Goal: Task Accomplishment & Management: Use online tool/utility

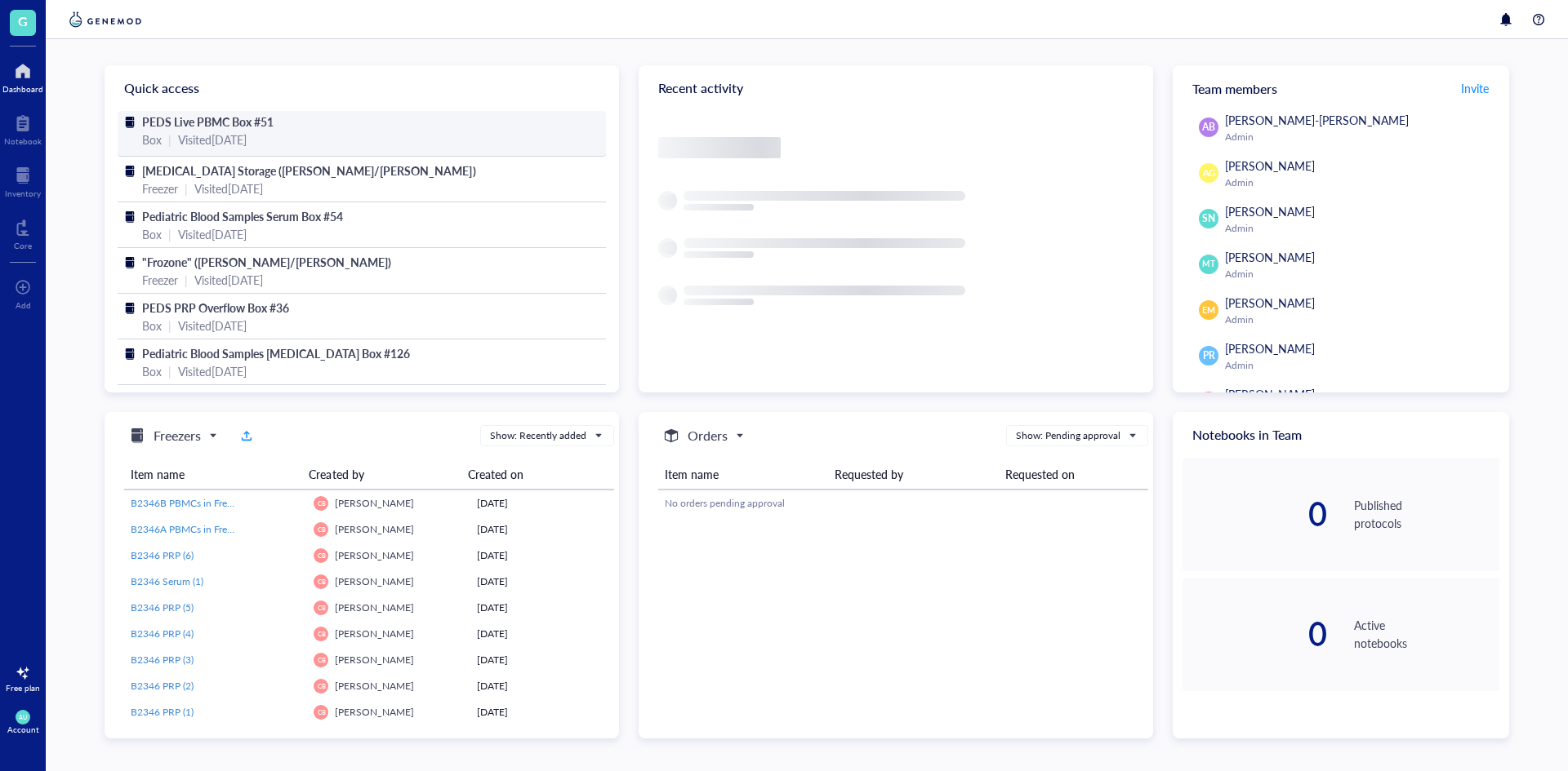
click at [307, 125] on div "PEDS Live PBMC Box #51" at bounding box center [361, 122] width 439 height 18
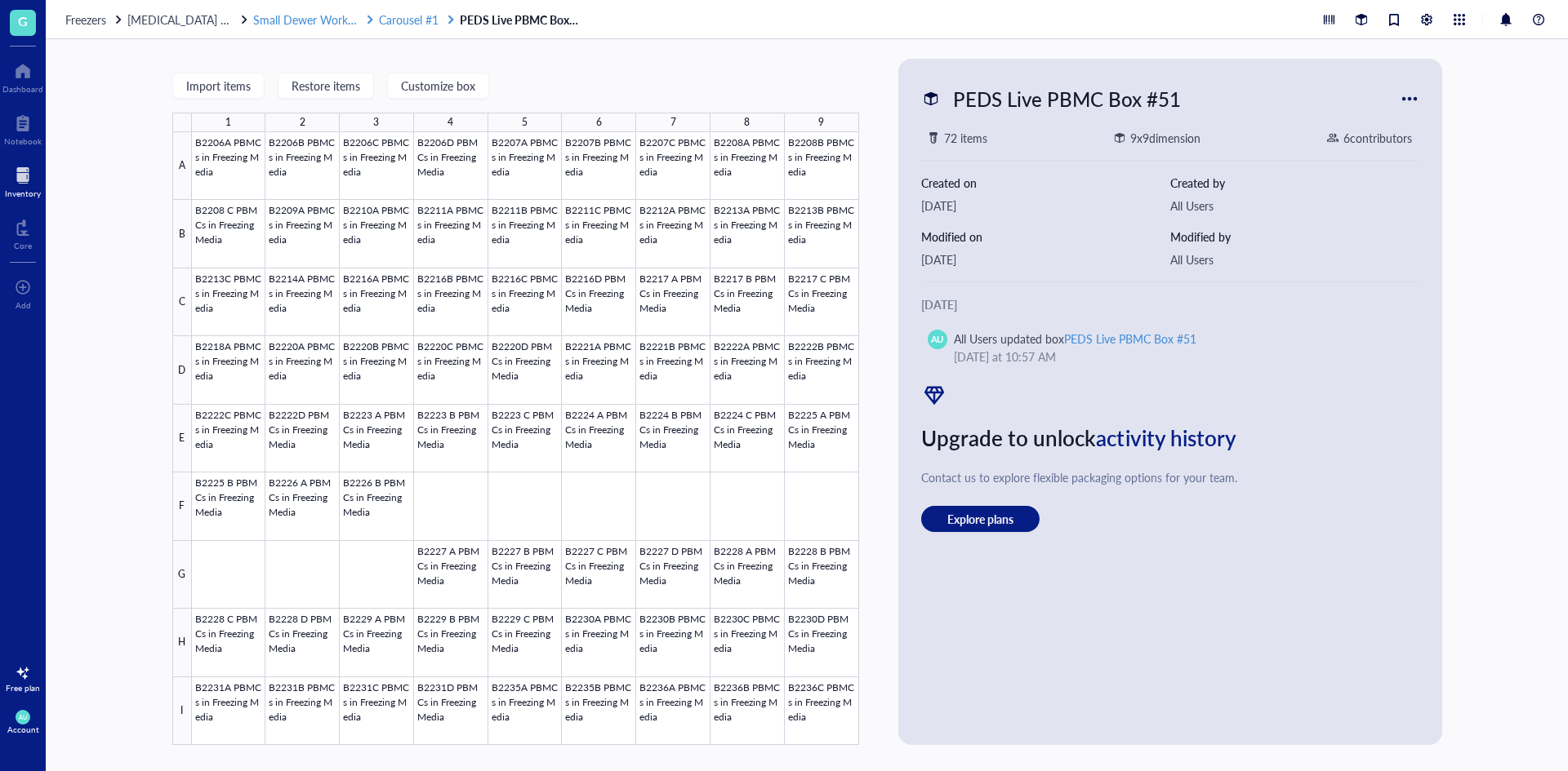
click at [277, 19] on span "Small Dewer Working Storage" at bounding box center [328, 20] width 151 height 16
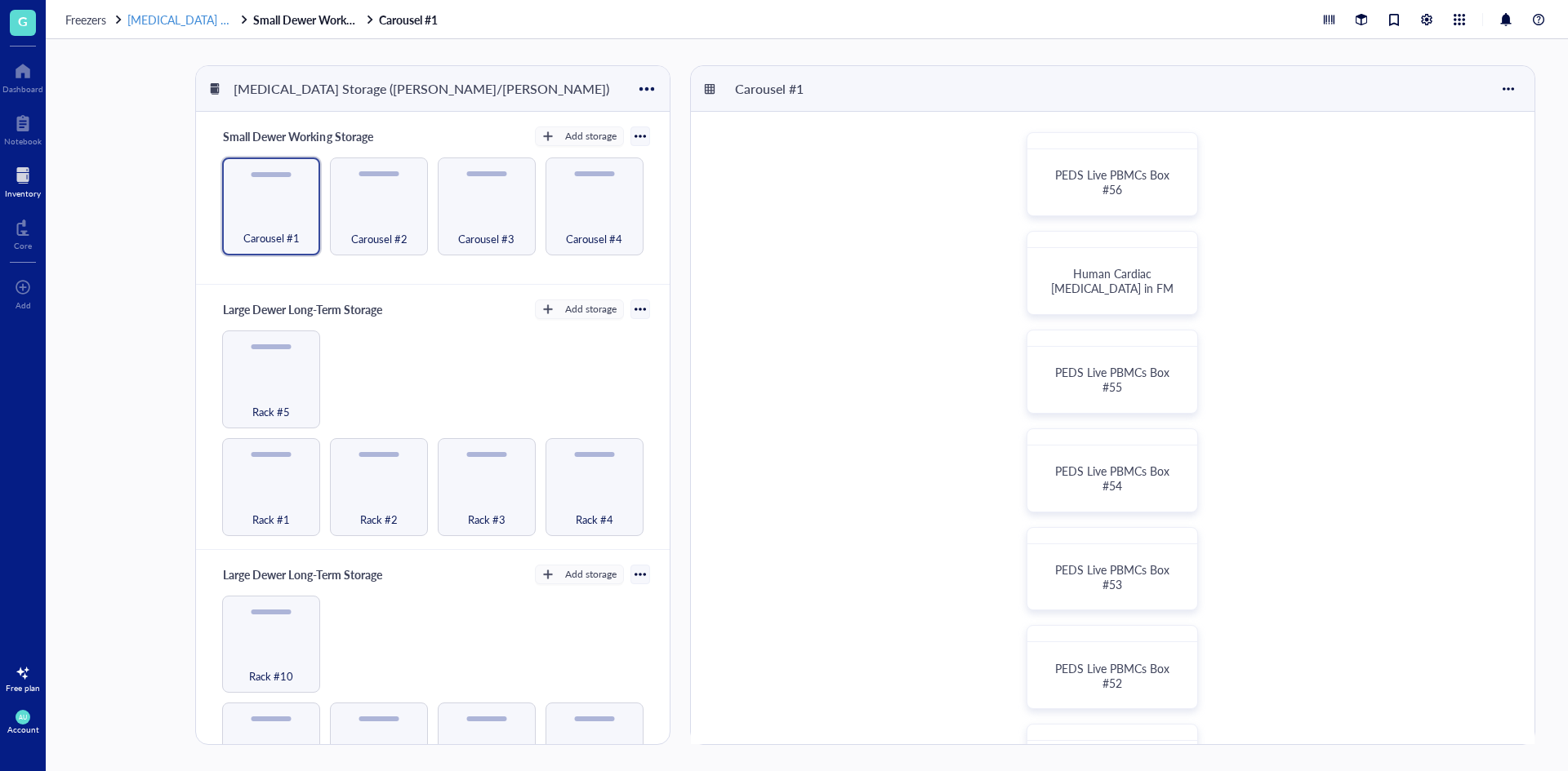
click at [201, 23] on span "[MEDICAL_DATA] Storage ([PERSON_NAME]/[PERSON_NAME])" at bounding box center [291, 20] width 327 height 16
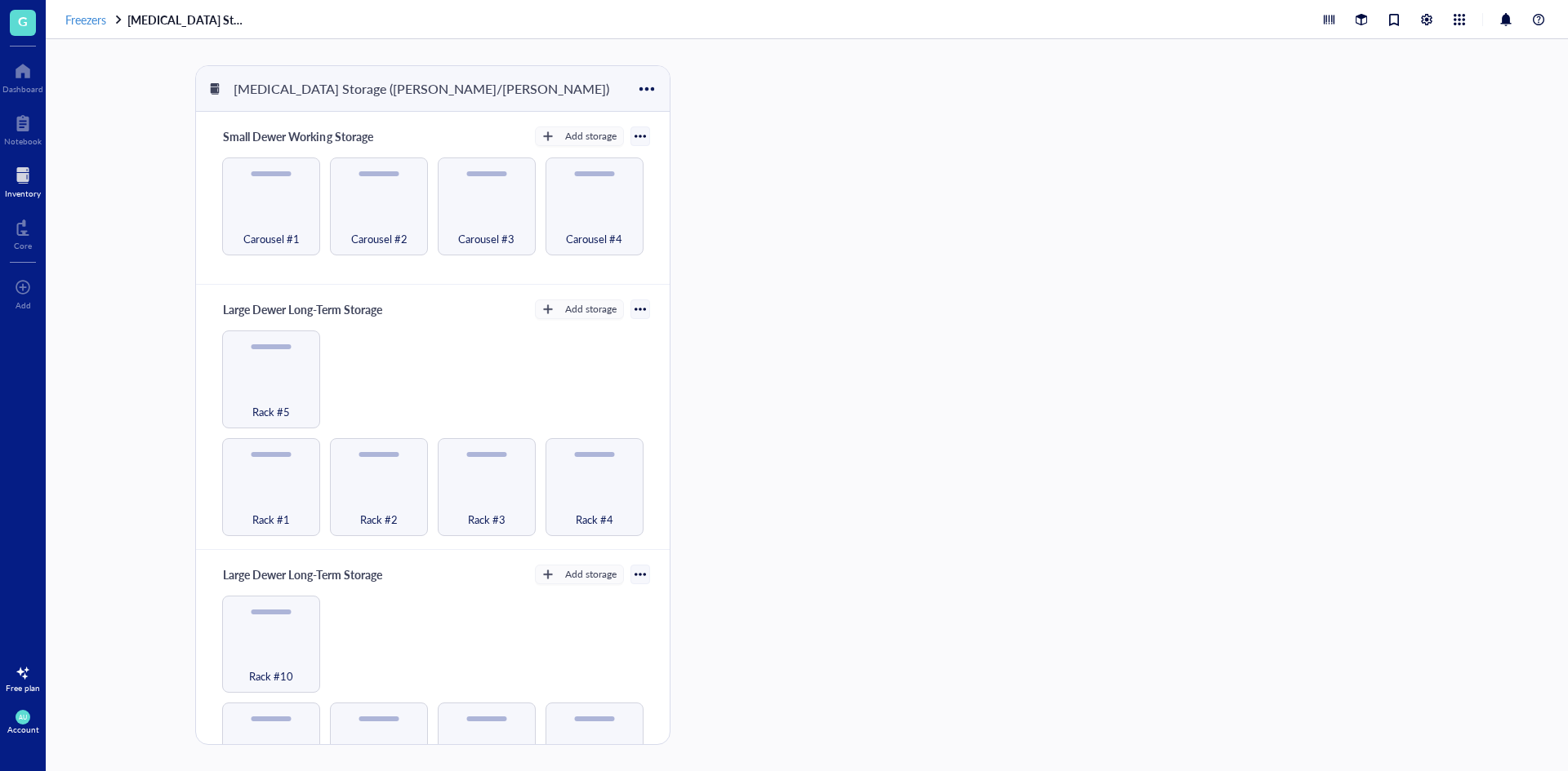
click at [76, 24] on span "Freezers" at bounding box center [85, 20] width 41 height 16
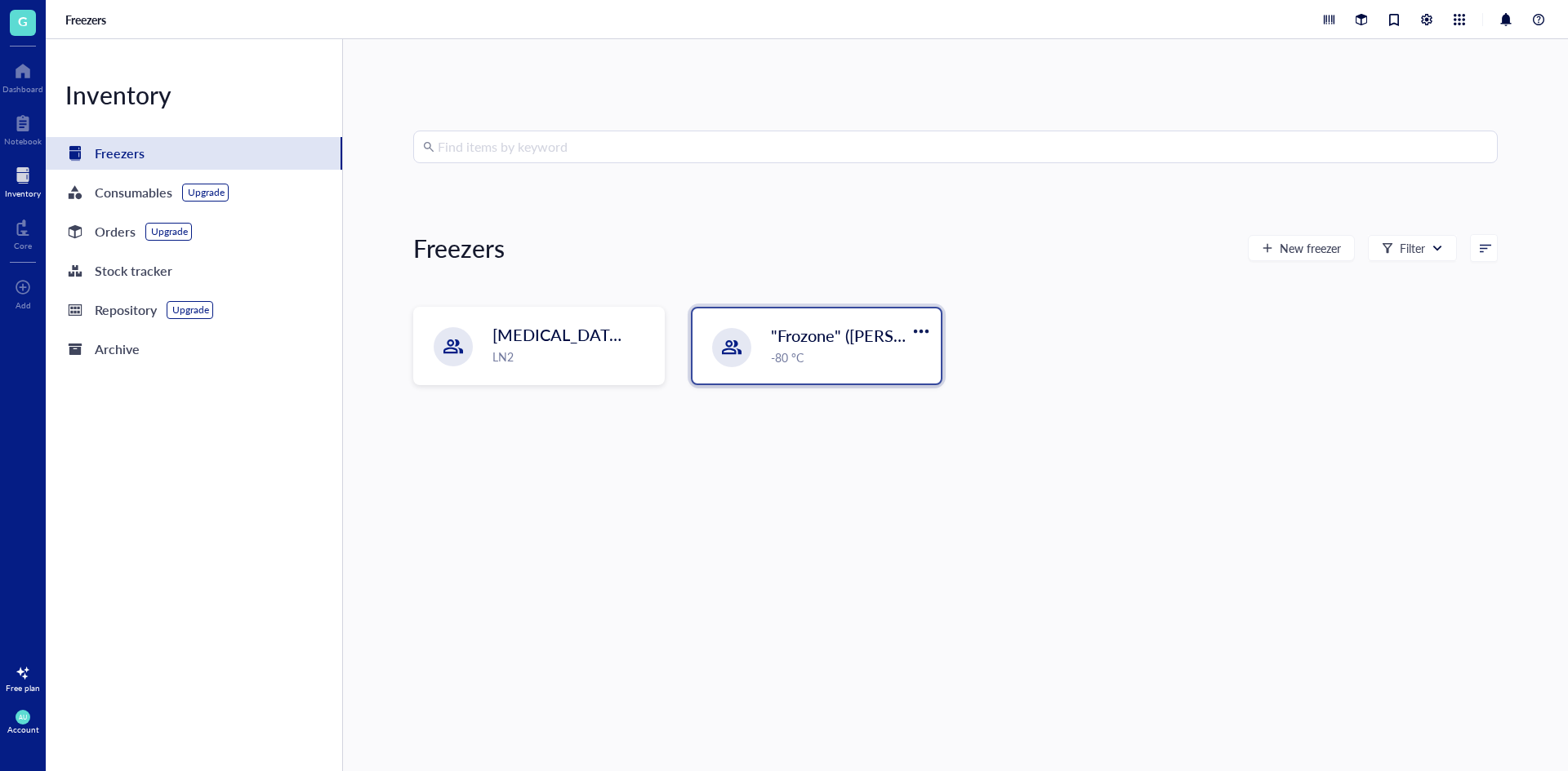
click at [798, 366] on div ""Frozone" ([PERSON_NAME]/[PERSON_NAME]) -80 °C" at bounding box center [817, 346] width 248 height 75
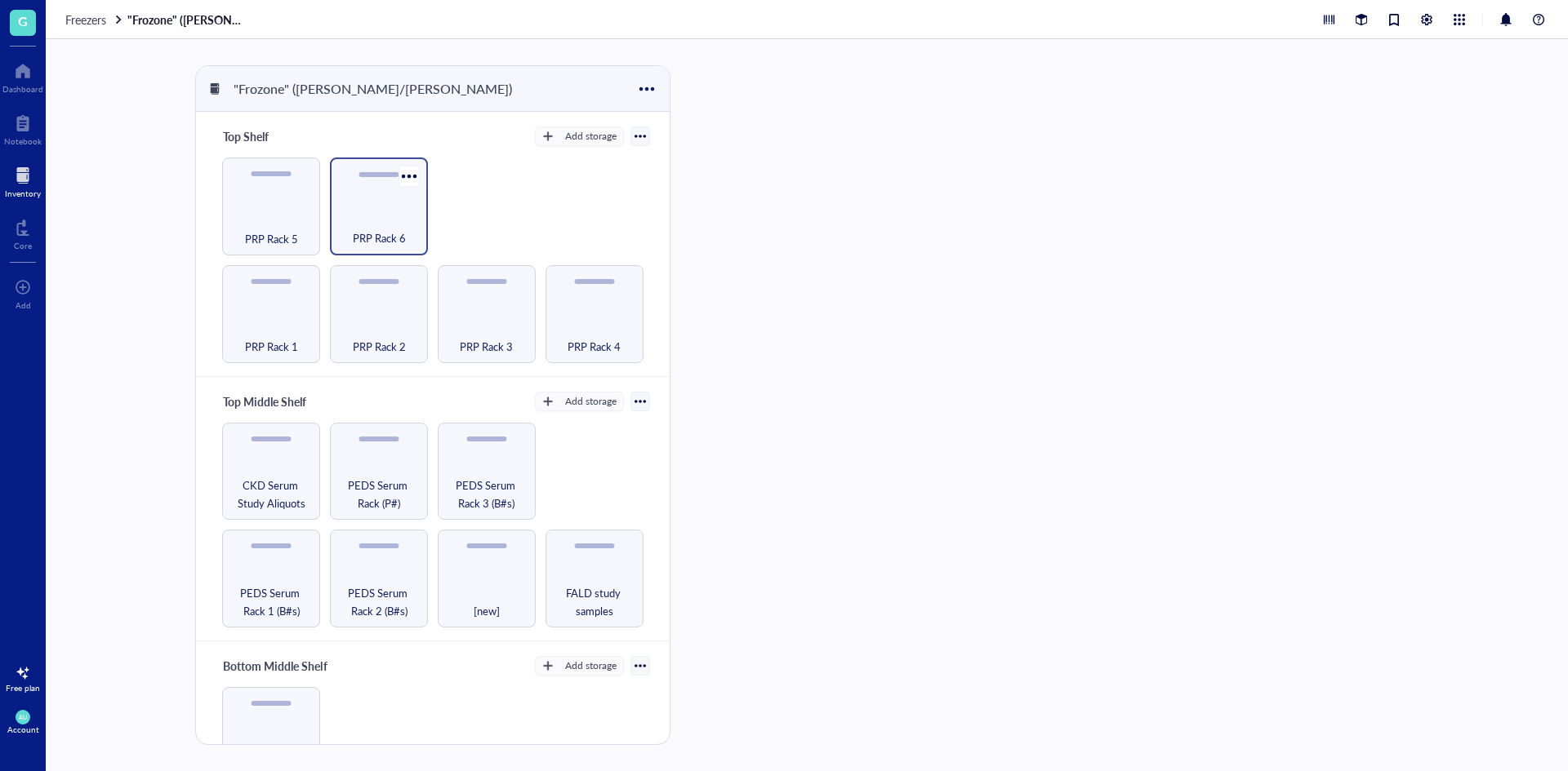
click at [362, 217] on div "PRP Rack 6" at bounding box center [378, 229] width 81 height 36
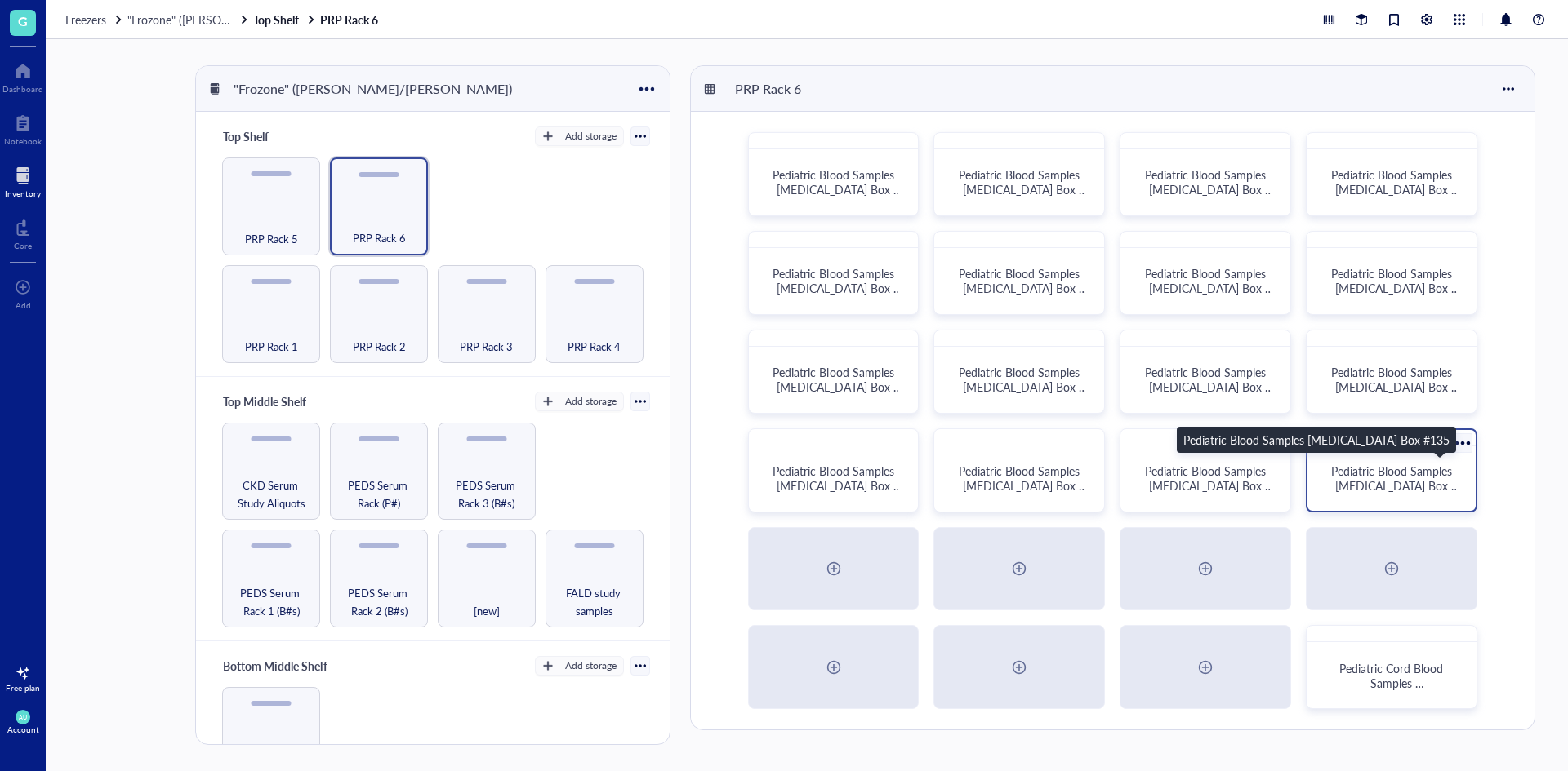
click at [1387, 491] on span "Pediatric Blood Samples [MEDICAL_DATA] Box #135" at bounding box center [1395, 486] width 129 height 46
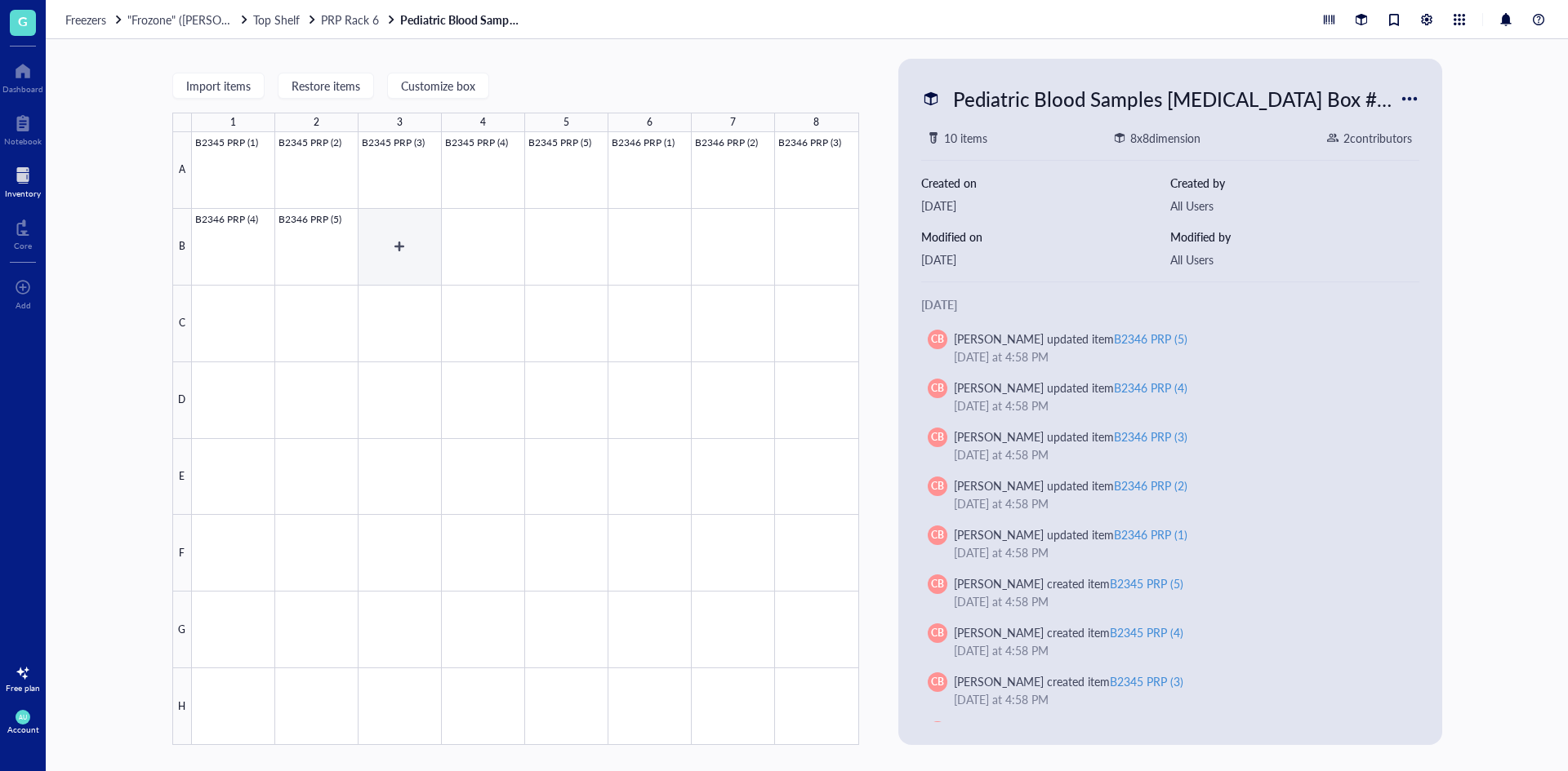
click at [422, 239] on div at bounding box center [525, 438] width 667 height 613
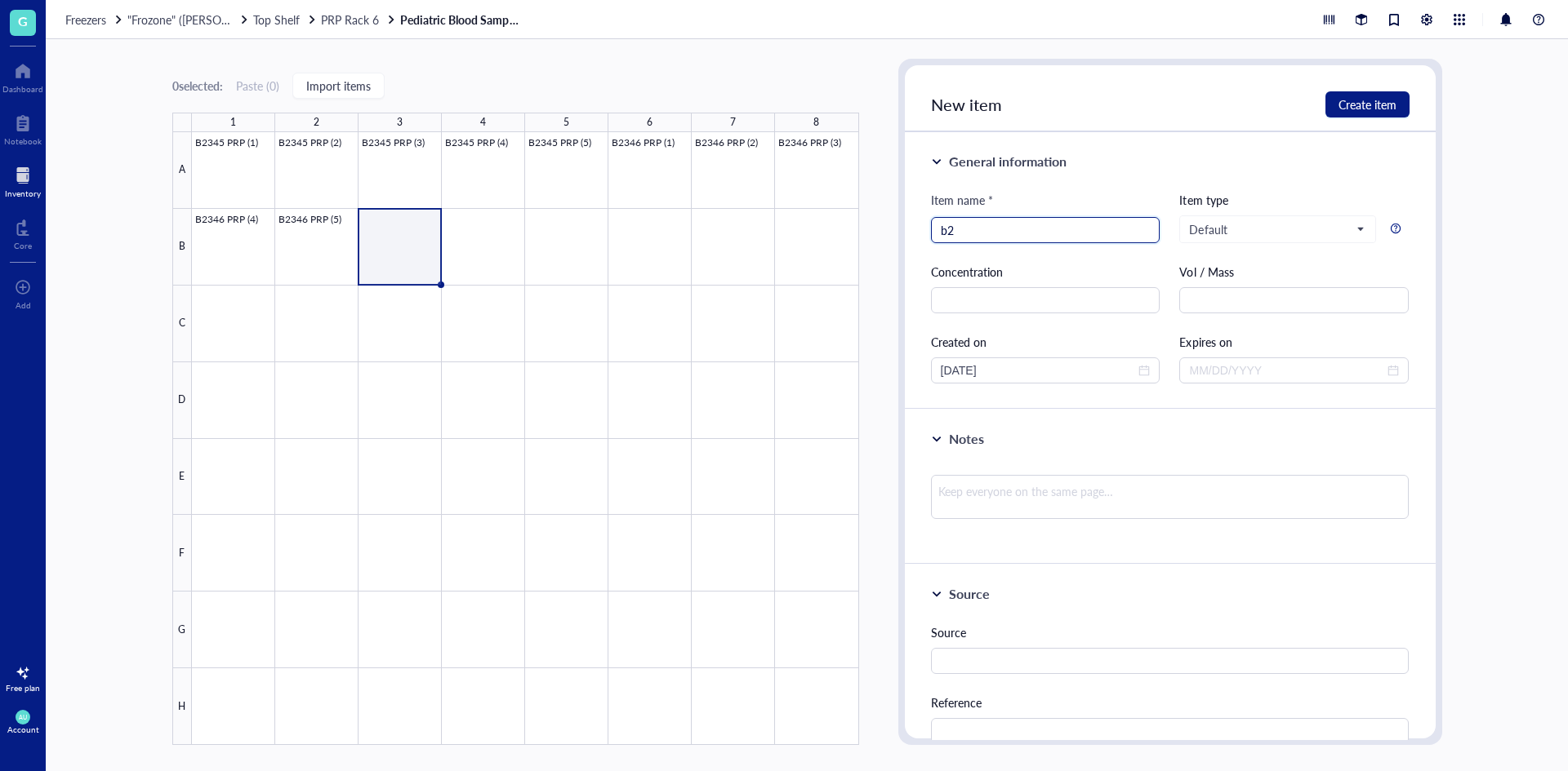
type input "b"
type input "B2347 PRP (1)"
click at [1347, 105] on span "Create item" at bounding box center [1367, 105] width 58 height 13
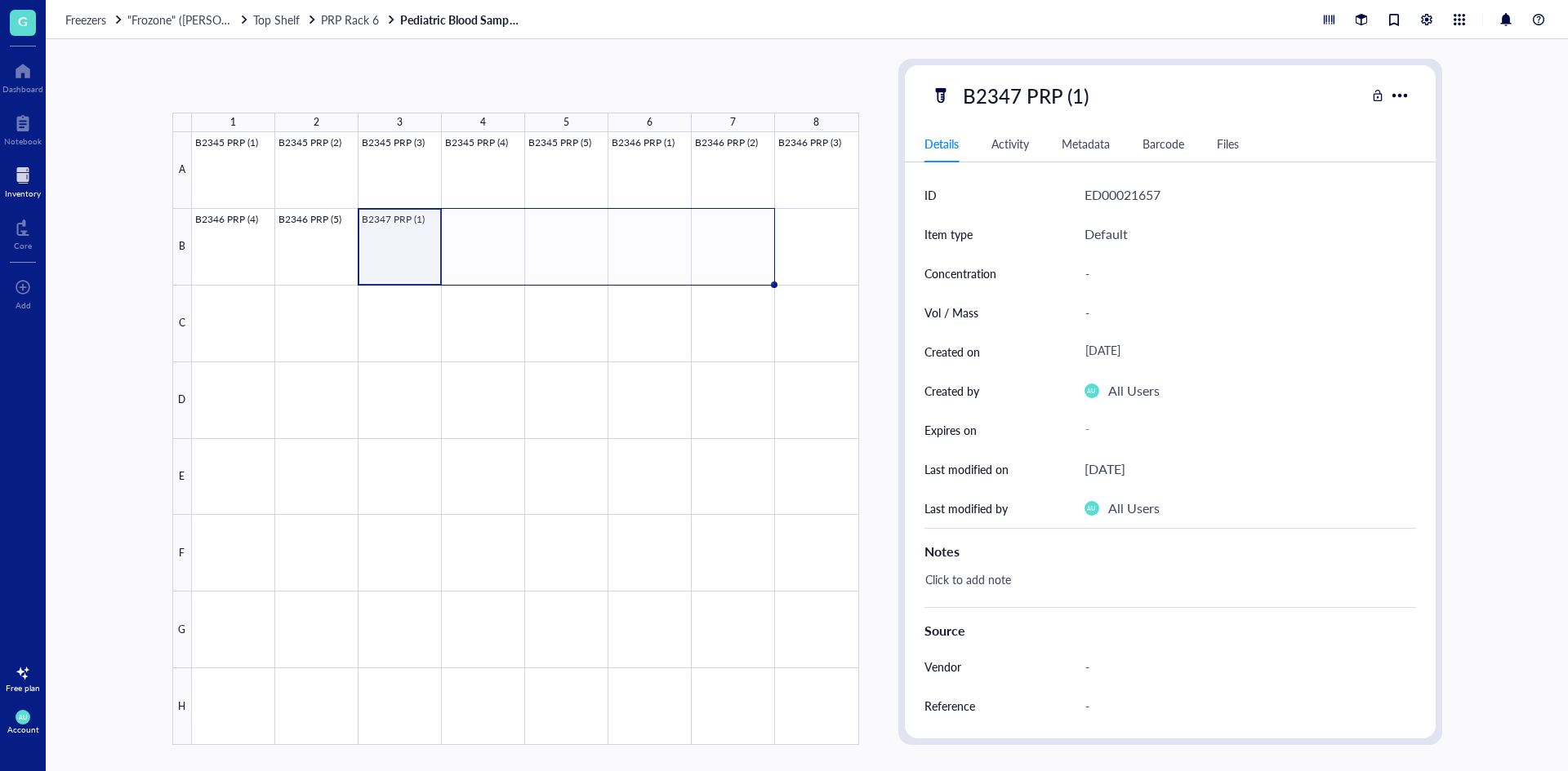
drag, startPoint x: 443, startPoint y: 285, endPoint x: 745, endPoint y: 260, distance: 303.0
click at [0, 0] on div "B2345 PRP (1) B2345 PRP (2) B2345 PRP (3) B2345 PRP (4) B2345 PRP (5) B2346 PRP…" at bounding box center [0, 0] width 0 height 0
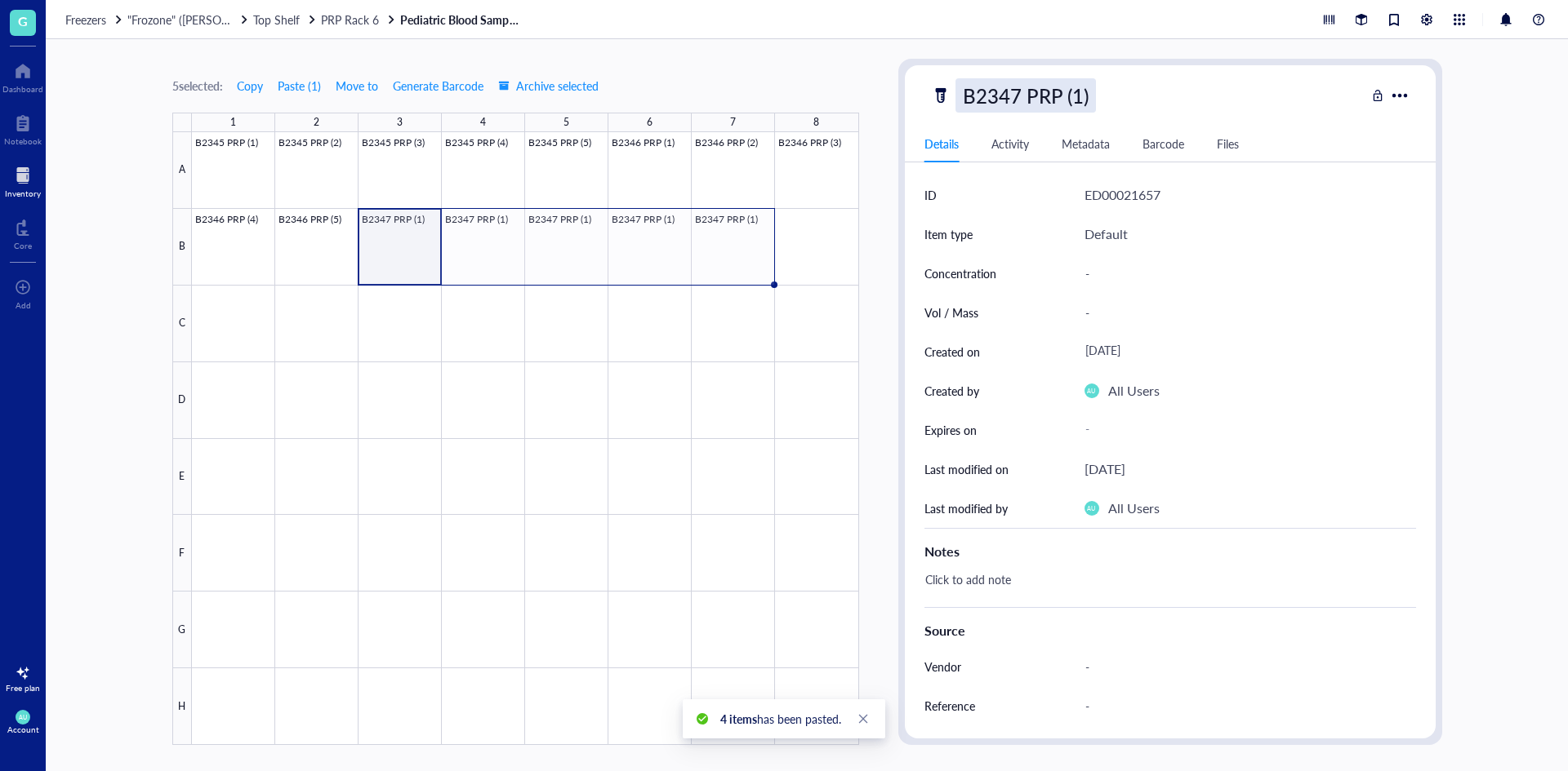
click at [1071, 85] on div "B2347 PRP (1)" at bounding box center [1026, 96] width 141 height 34
click at [1080, 99] on input "B2347 PRP (1)" at bounding box center [1042, 96] width 172 height 33
type input "B2347 PRP (2)"
click at [1179, 90] on div "B2347 PRP (2)" at bounding box center [1148, 96] width 434 height 34
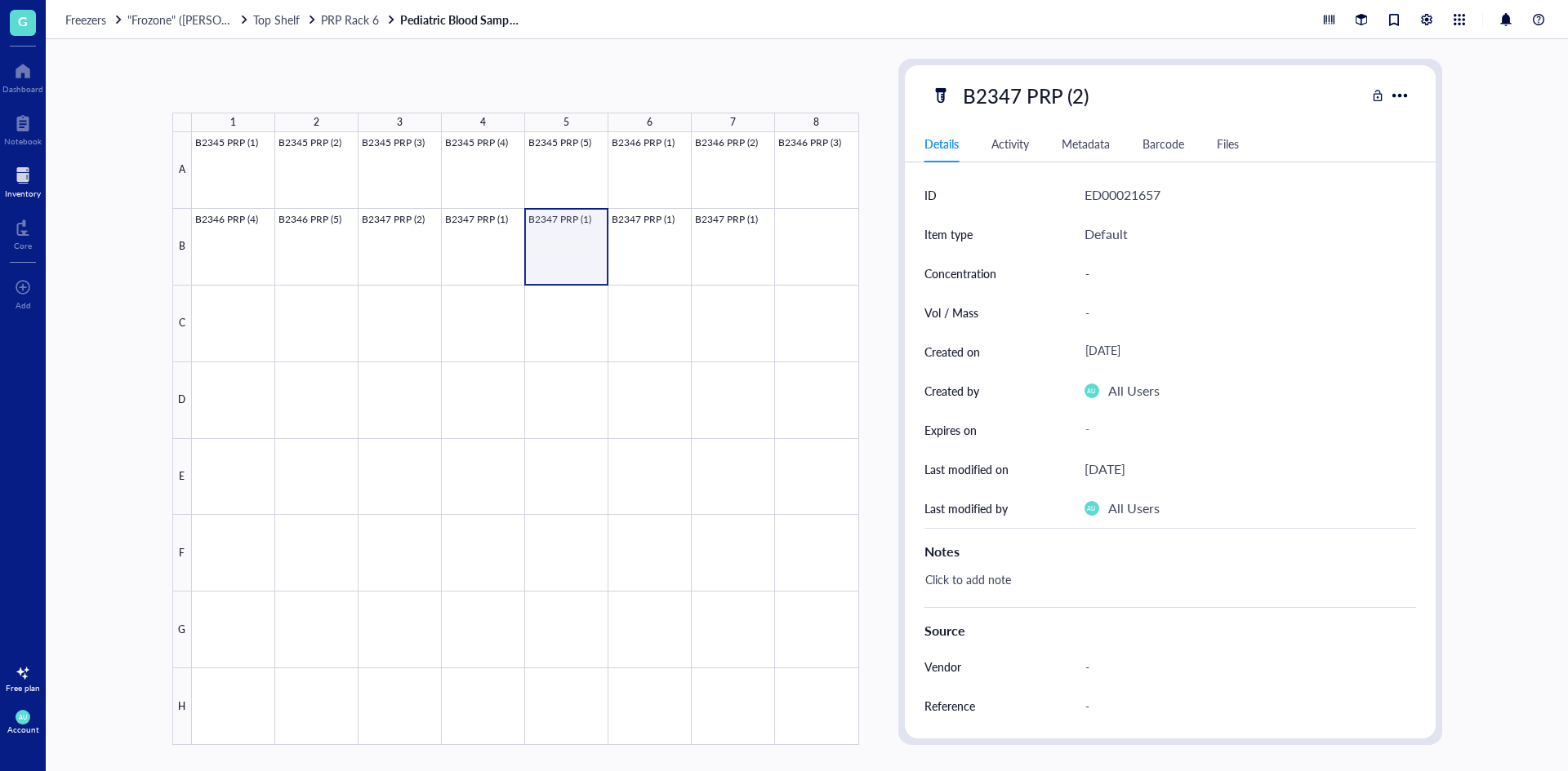
click at [558, 242] on div at bounding box center [525, 438] width 667 height 613
click at [393, 239] on div at bounding box center [525, 438] width 667 height 613
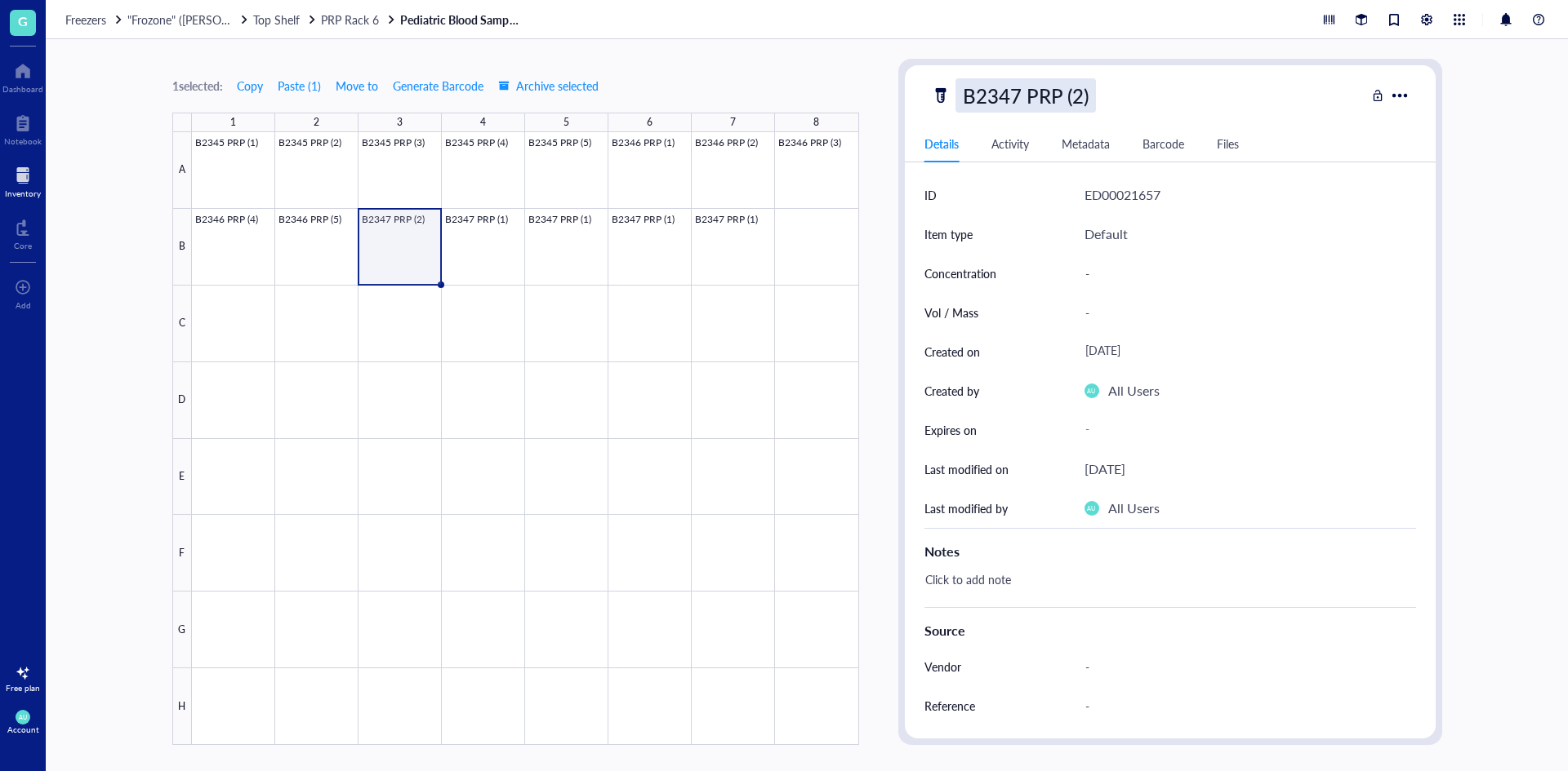
click at [1076, 98] on div "B2347 PRP (2)" at bounding box center [1026, 96] width 141 height 34
click at [1079, 96] on input "B2347 PRP (2)" at bounding box center [1042, 96] width 172 height 33
type input "B2347 PRP (1)"
click at [1144, 86] on div "B2347 PRP (1)" at bounding box center [1148, 96] width 434 height 34
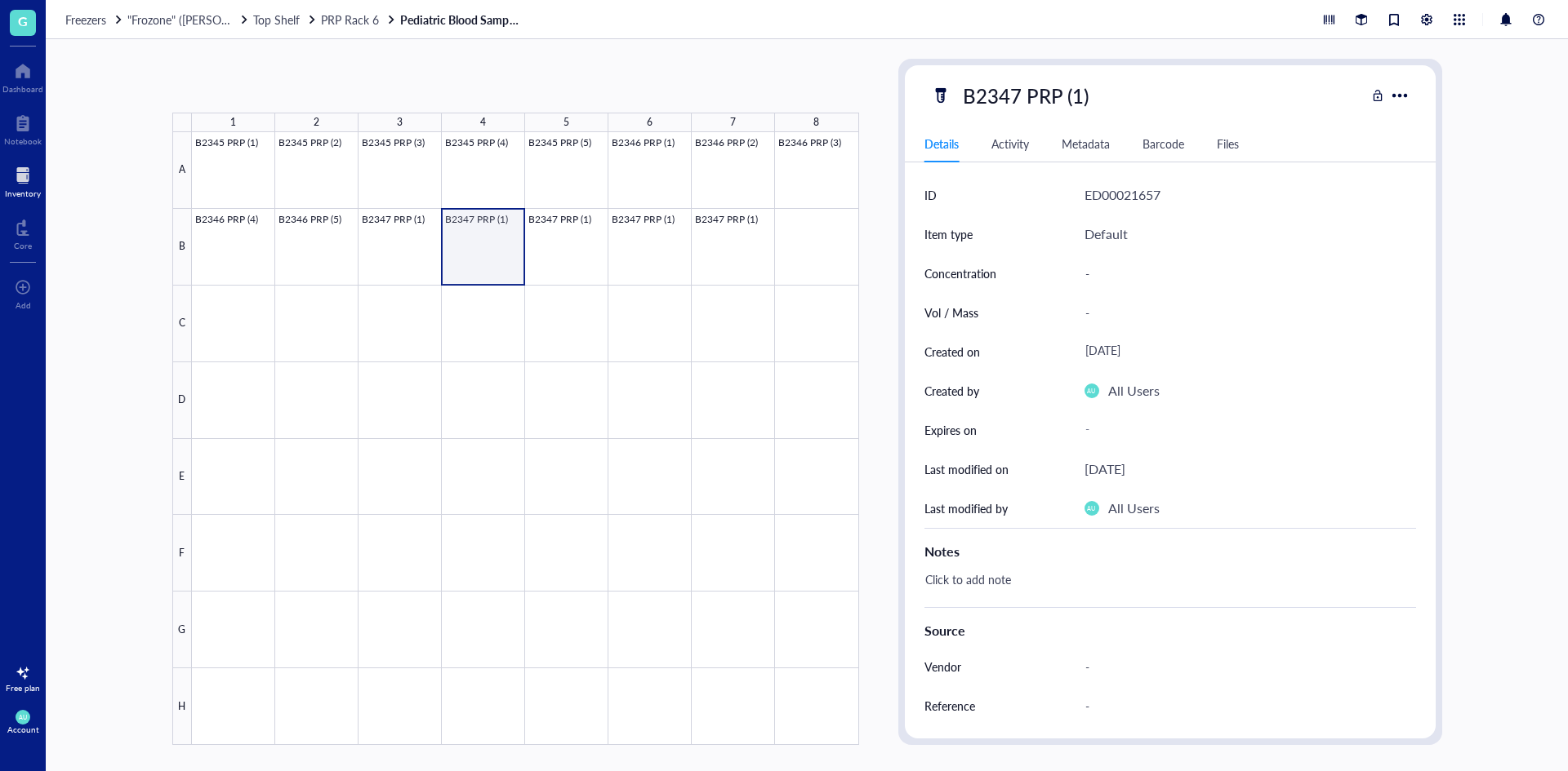
click at [462, 221] on div at bounding box center [525, 438] width 667 height 613
click at [1080, 98] on div "B2347 PRP (1)" at bounding box center [1026, 96] width 141 height 34
click at [1078, 98] on input "B2347 PRP (1)" at bounding box center [1042, 96] width 172 height 33
type input "B2347 PRP (2)"
click at [1203, 107] on div "B2347 PRP (2)" at bounding box center [1148, 96] width 434 height 34
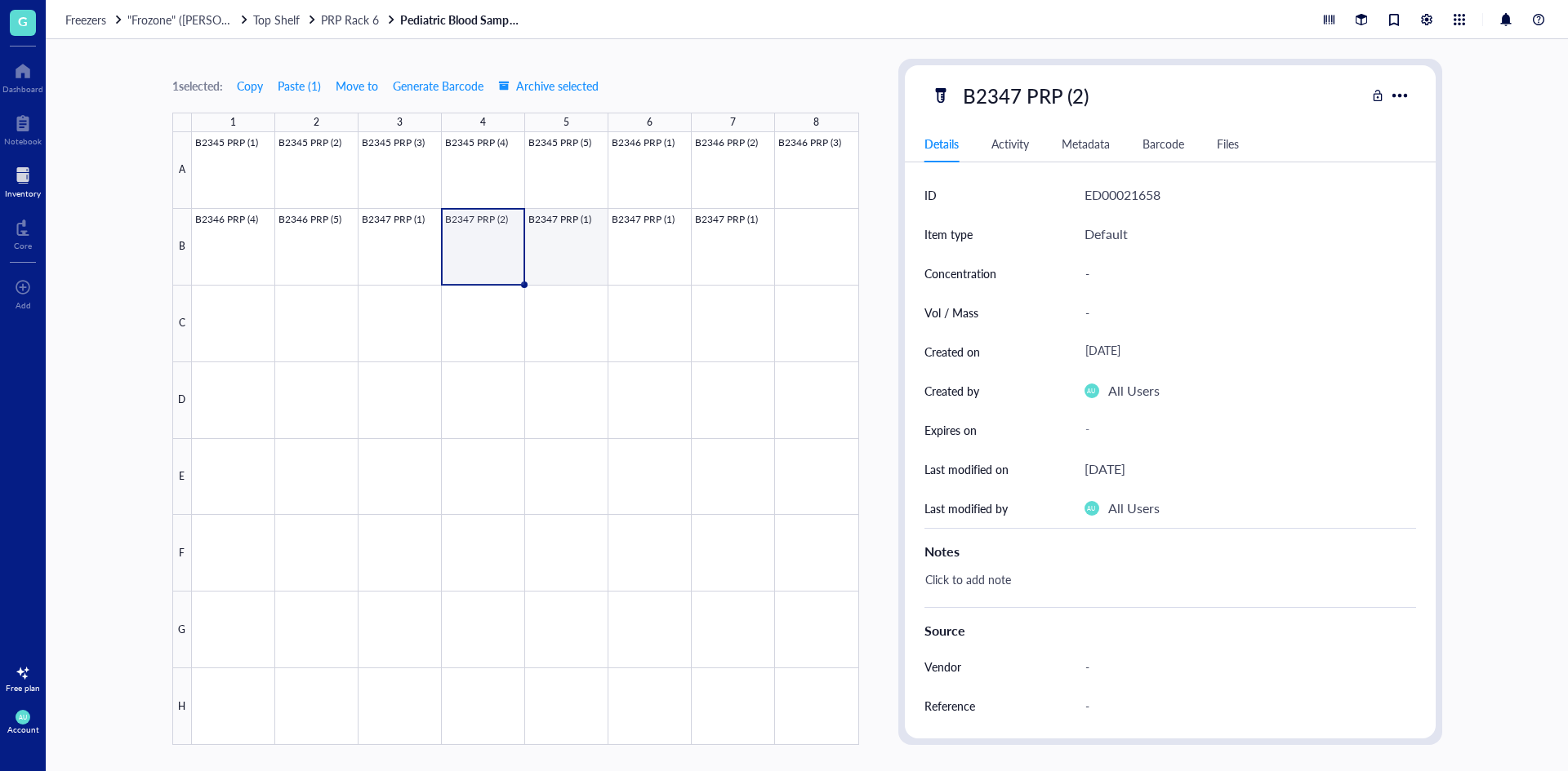
click at [577, 234] on div at bounding box center [525, 438] width 667 height 613
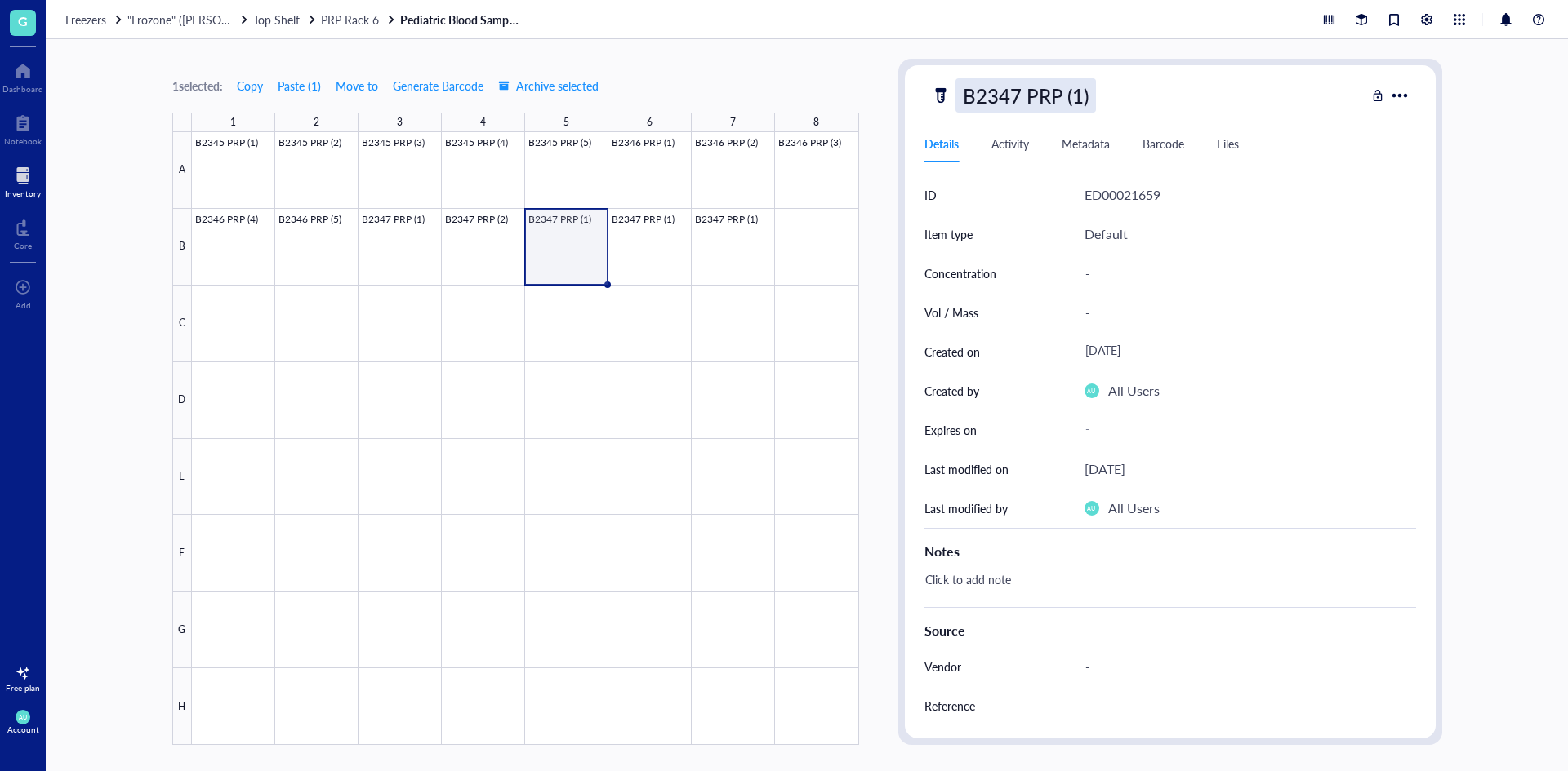
click at [1082, 87] on div "B2347 PRP (1)" at bounding box center [1026, 96] width 141 height 34
click at [1078, 89] on input "B2347 PRP (1)" at bounding box center [1042, 96] width 172 height 33
type input "B2347 PRP (3)"
click at [1181, 108] on div "B2347 PRP (3)" at bounding box center [1148, 96] width 434 height 34
click at [660, 243] on div at bounding box center [525, 438] width 667 height 613
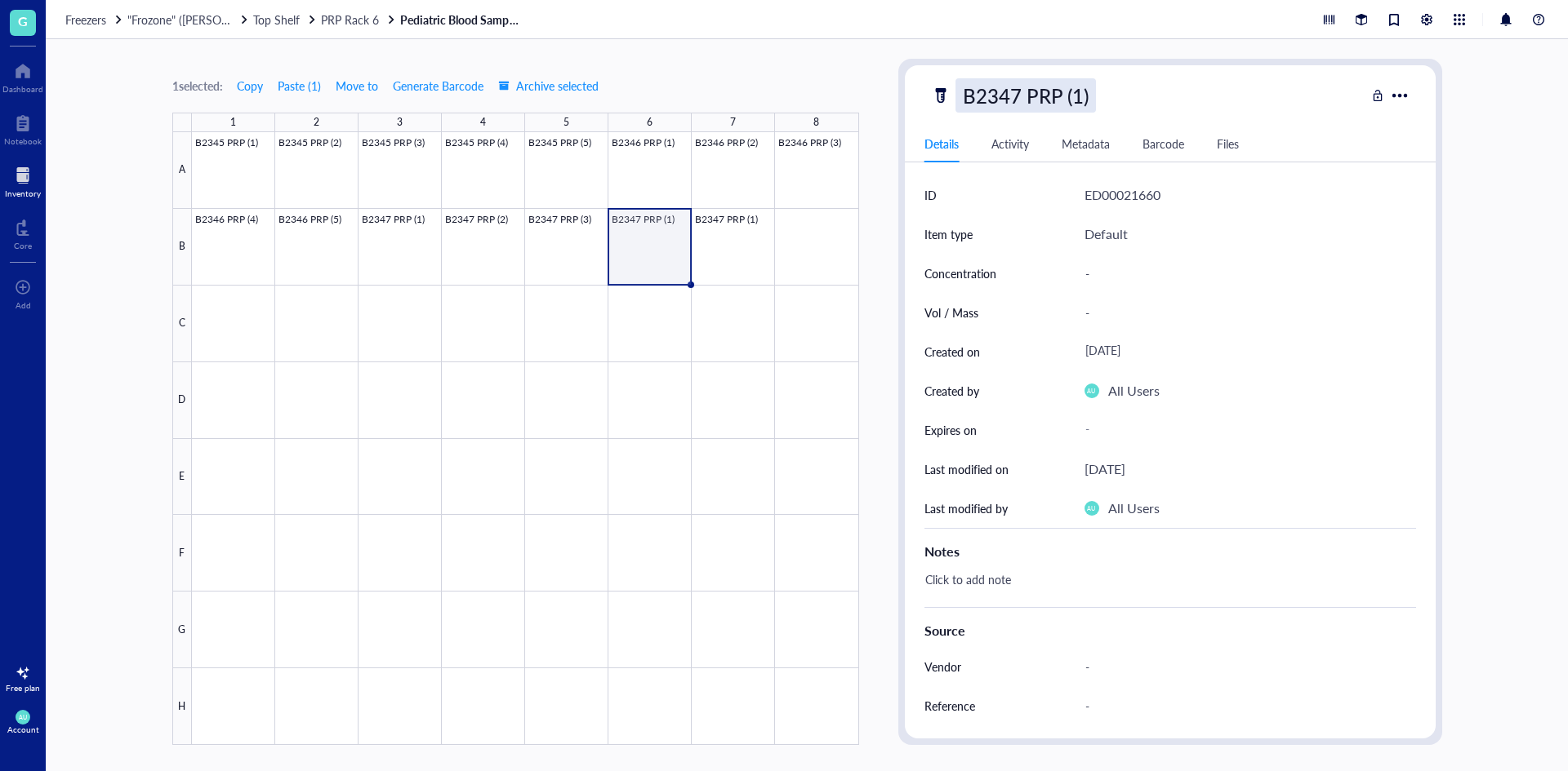
click at [1070, 97] on div "B2347 PRP (1)" at bounding box center [1026, 96] width 141 height 34
click at [1078, 94] on input "B2347 PRP (1)" at bounding box center [1042, 96] width 172 height 33
type input "B2347 PRP (4)"
click at [1193, 102] on div "B2347 PRP (4)" at bounding box center [1148, 96] width 434 height 34
click at [713, 246] on div at bounding box center [525, 438] width 667 height 613
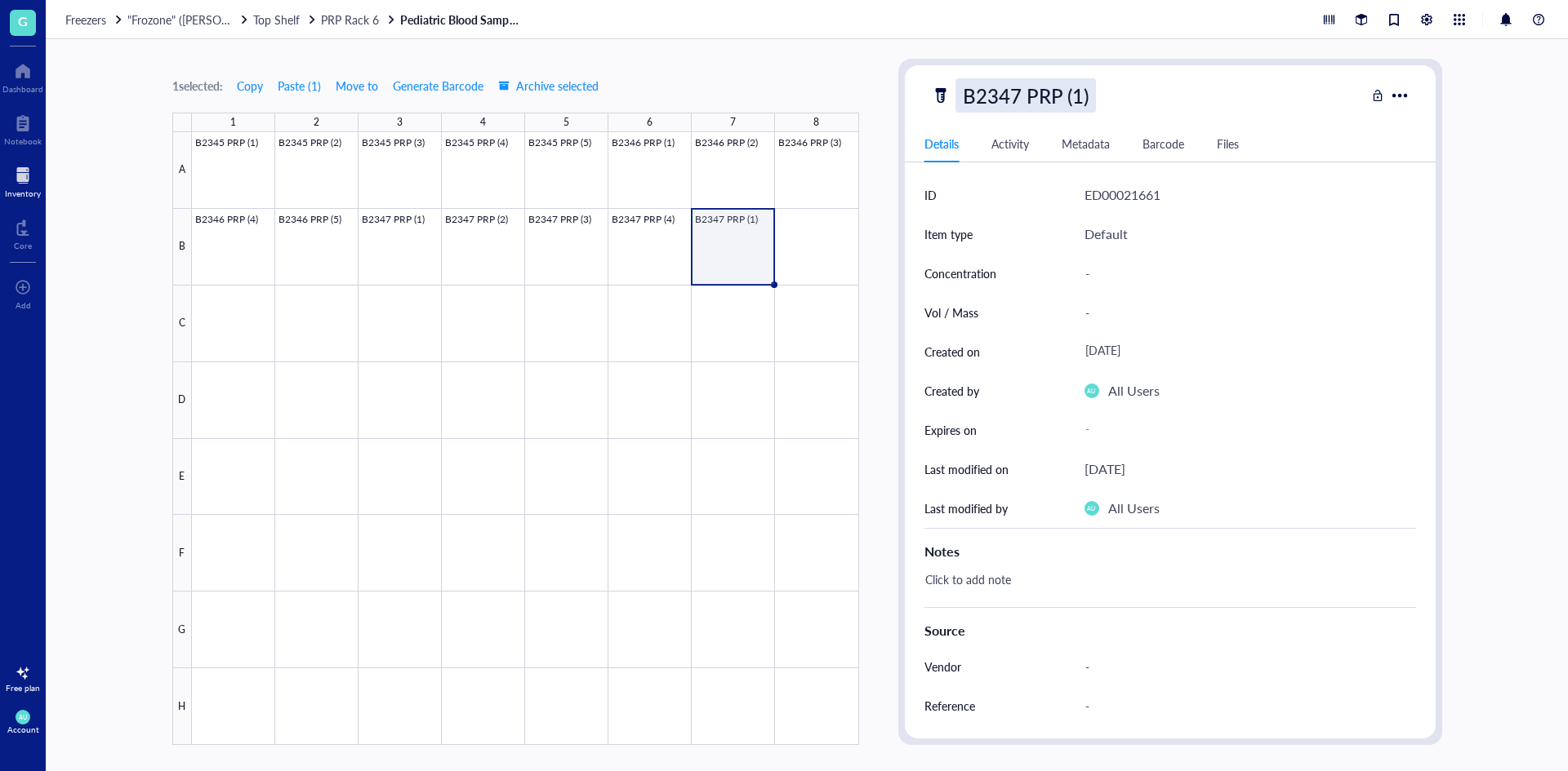
click at [1070, 91] on div "B2347 PRP (1)" at bounding box center [1026, 96] width 141 height 34
click at [1078, 95] on input "B2347 PRP (1)" at bounding box center [1042, 96] width 172 height 33
type input "B2347 PRP (5)"
click at [1190, 107] on div "B2347 PRP (5)" at bounding box center [1148, 96] width 434 height 34
click at [291, 17] on span "Top Shelf" at bounding box center [276, 20] width 47 height 16
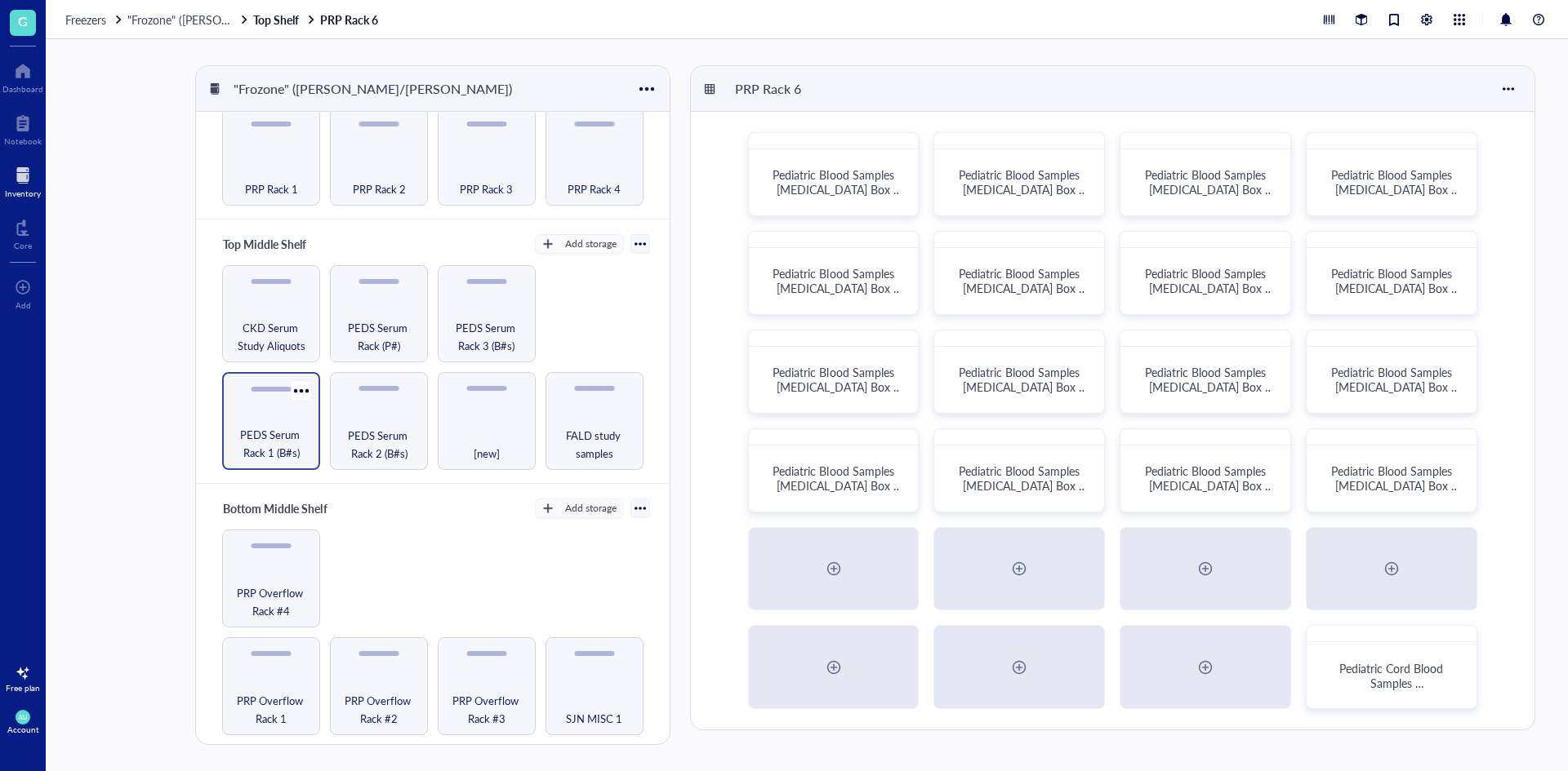
scroll to position [163, 0]
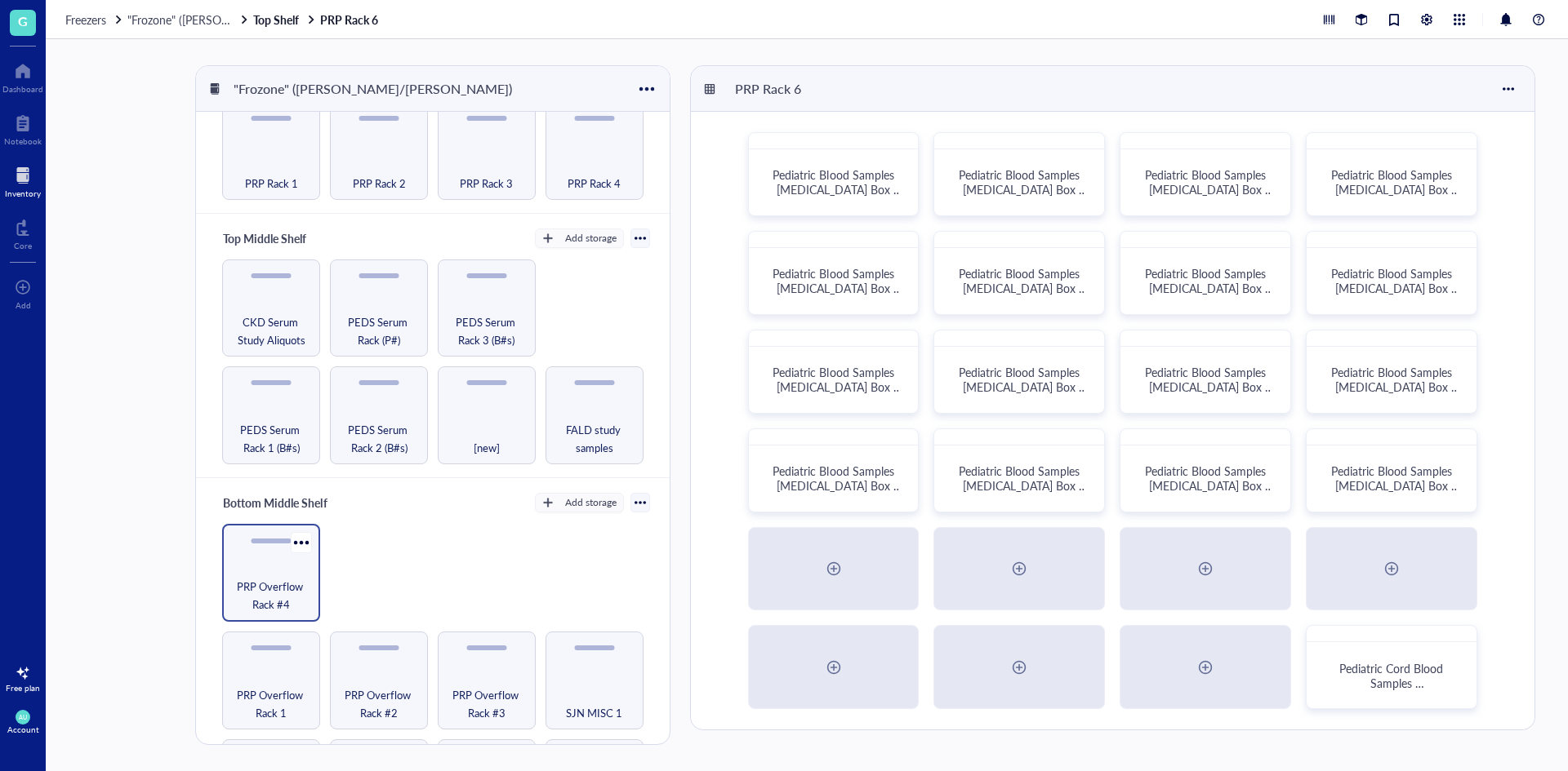
click at [283, 555] on div "PRP Overflow Rack #4" at bounding box center [271, 573] width 98 height 98
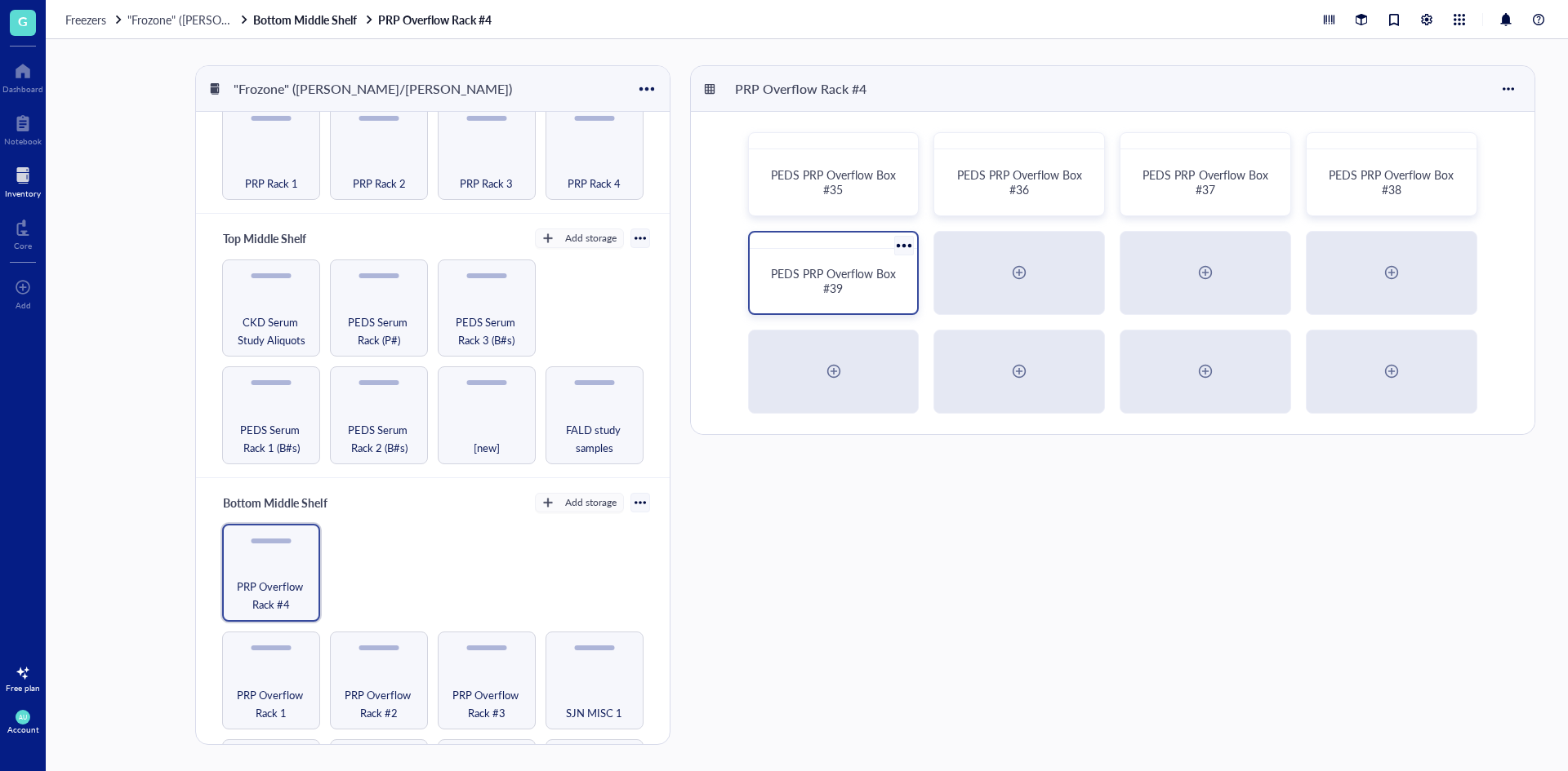
click at [841, 272] on span "PEDS PRP Overflow Box #39" at bounding box center [835, 281] width 128 height 31
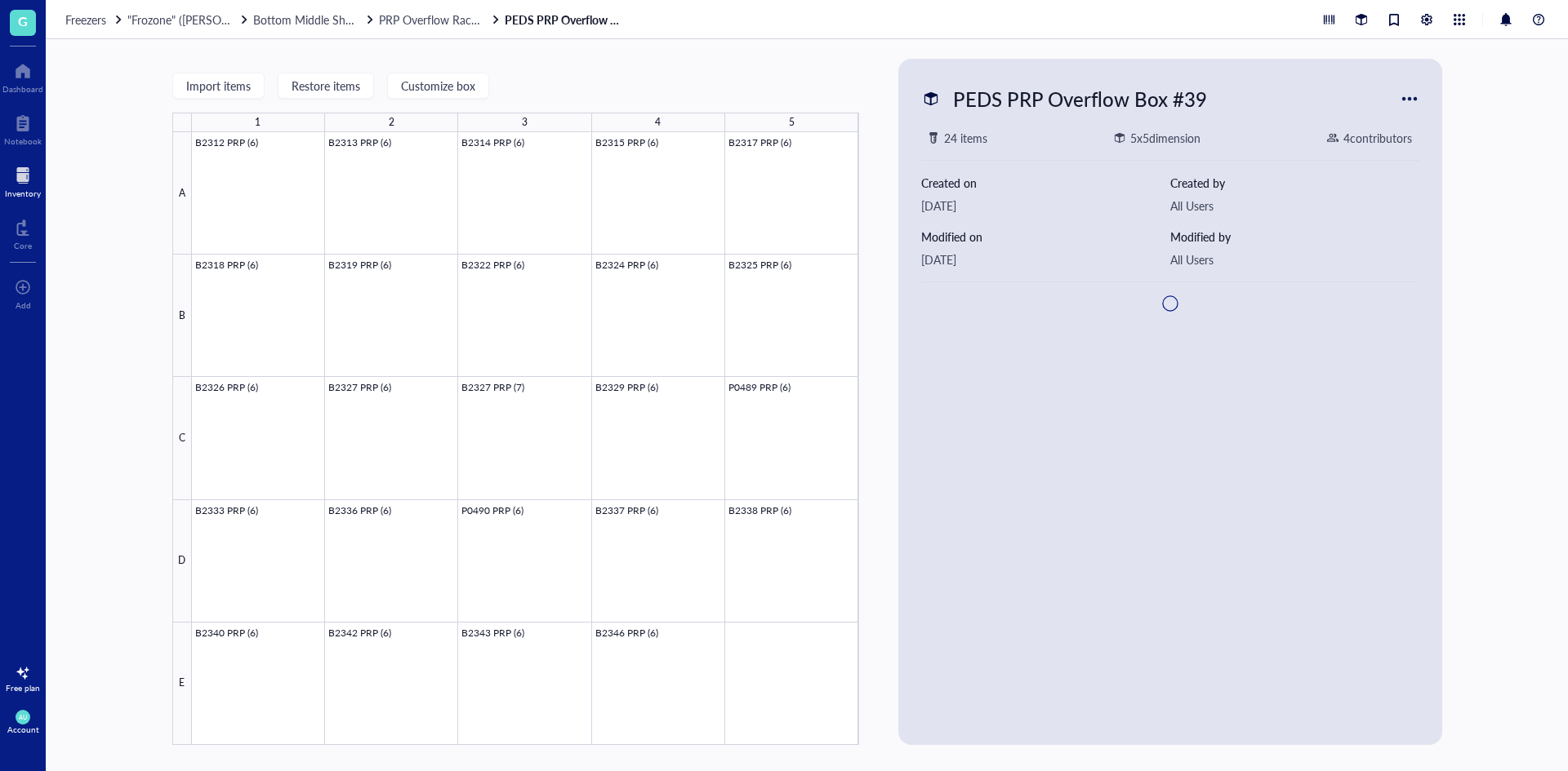
click at [783, 696] on div at bounding box center [525, 438] width 667 height 613
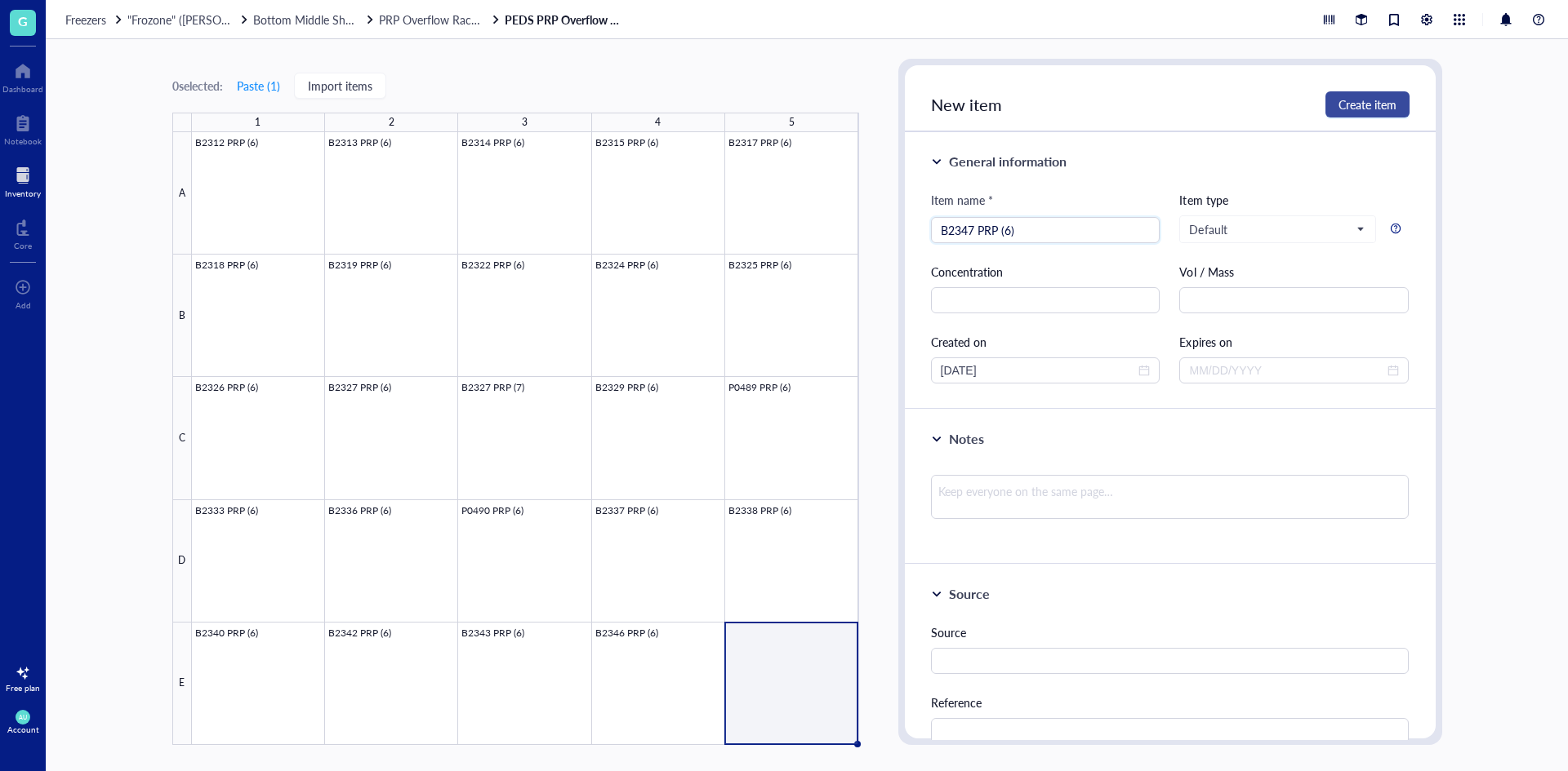
type input "B2347 PRP (6)"
click at [1369, 95] on button "Create item" at bounding box center [1367, 104] width 84 height 26
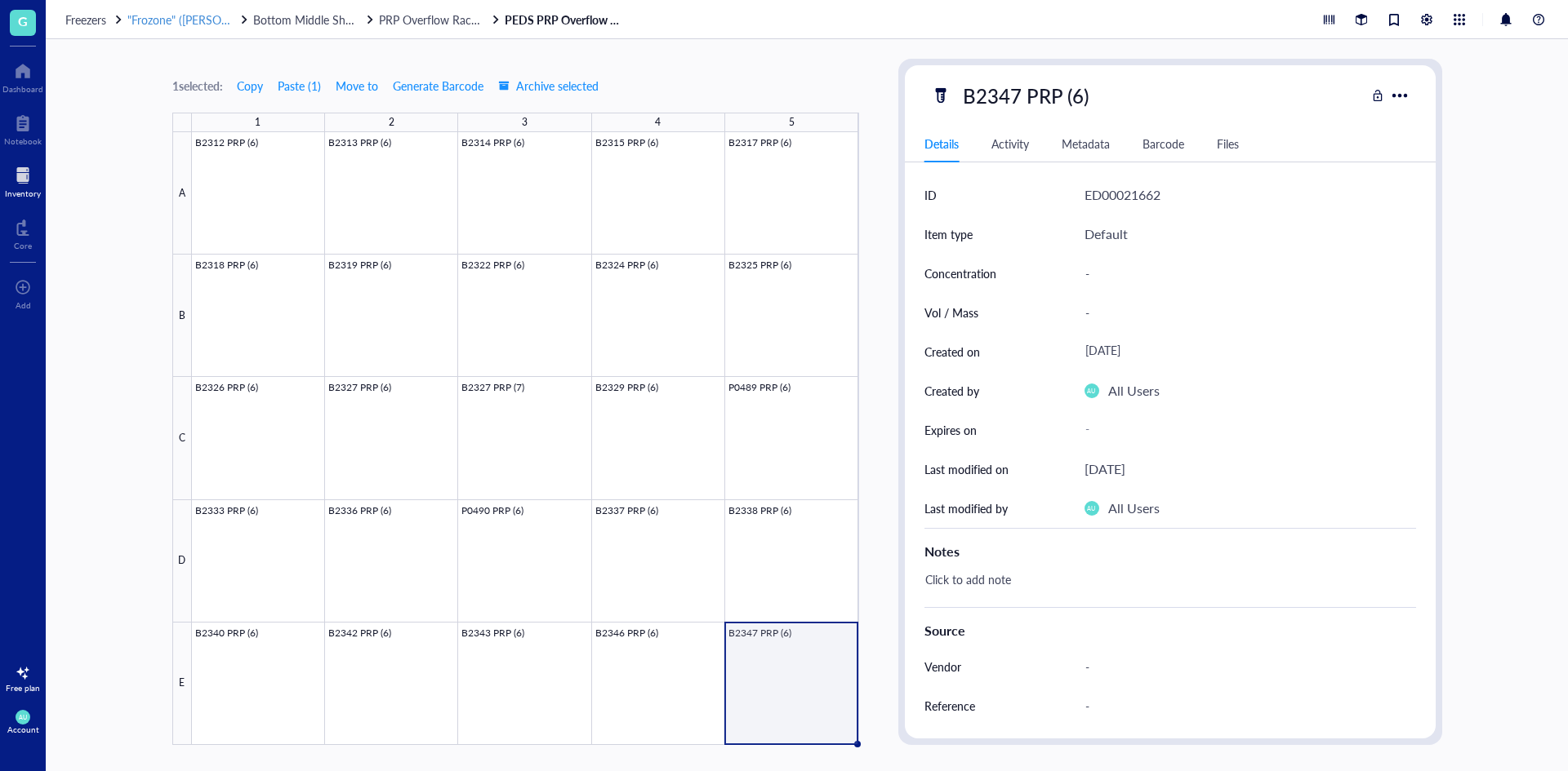
click at [202, 23] on span ""Frozone" ([PERSON_NAME]/[PERSON_NAME])" at bounding box center [248, 20] width 243 height 16
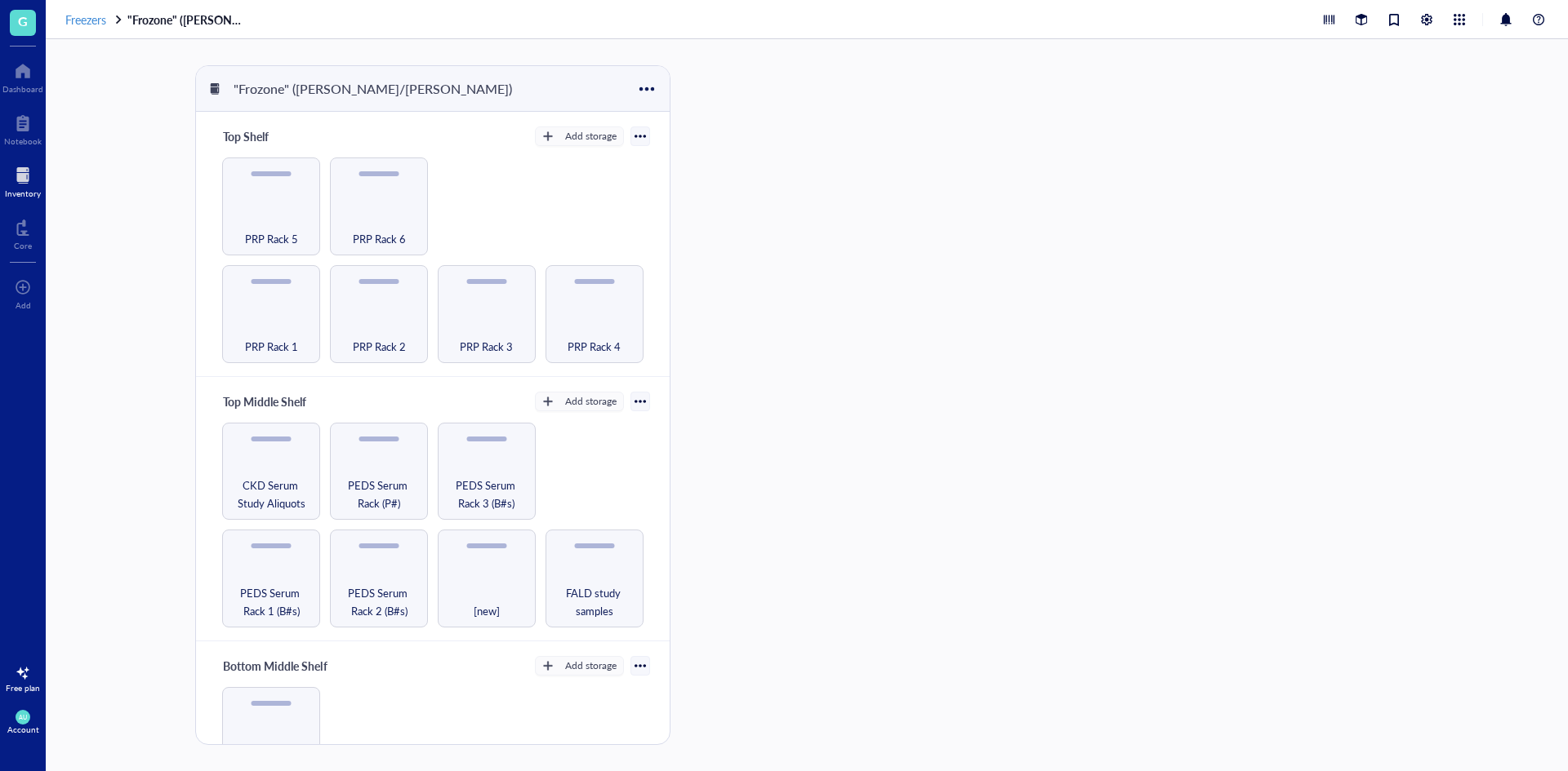
click at [98, 22] on span "Freezers" at bounding box center [85, 20] width 41 height 16
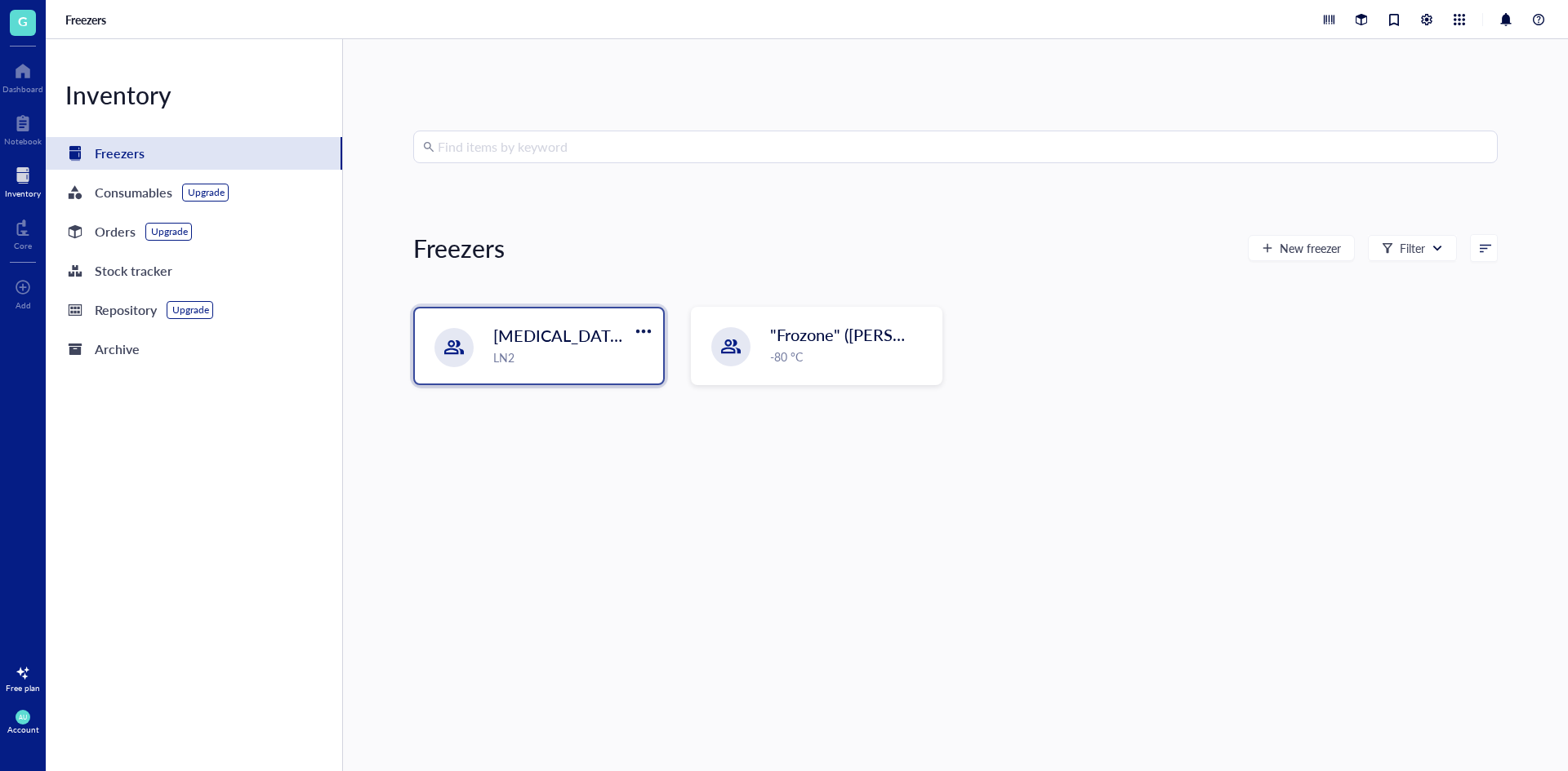
click at [631, 359] on div "LN2" at bounding box center [573, 358] width 160 height 18
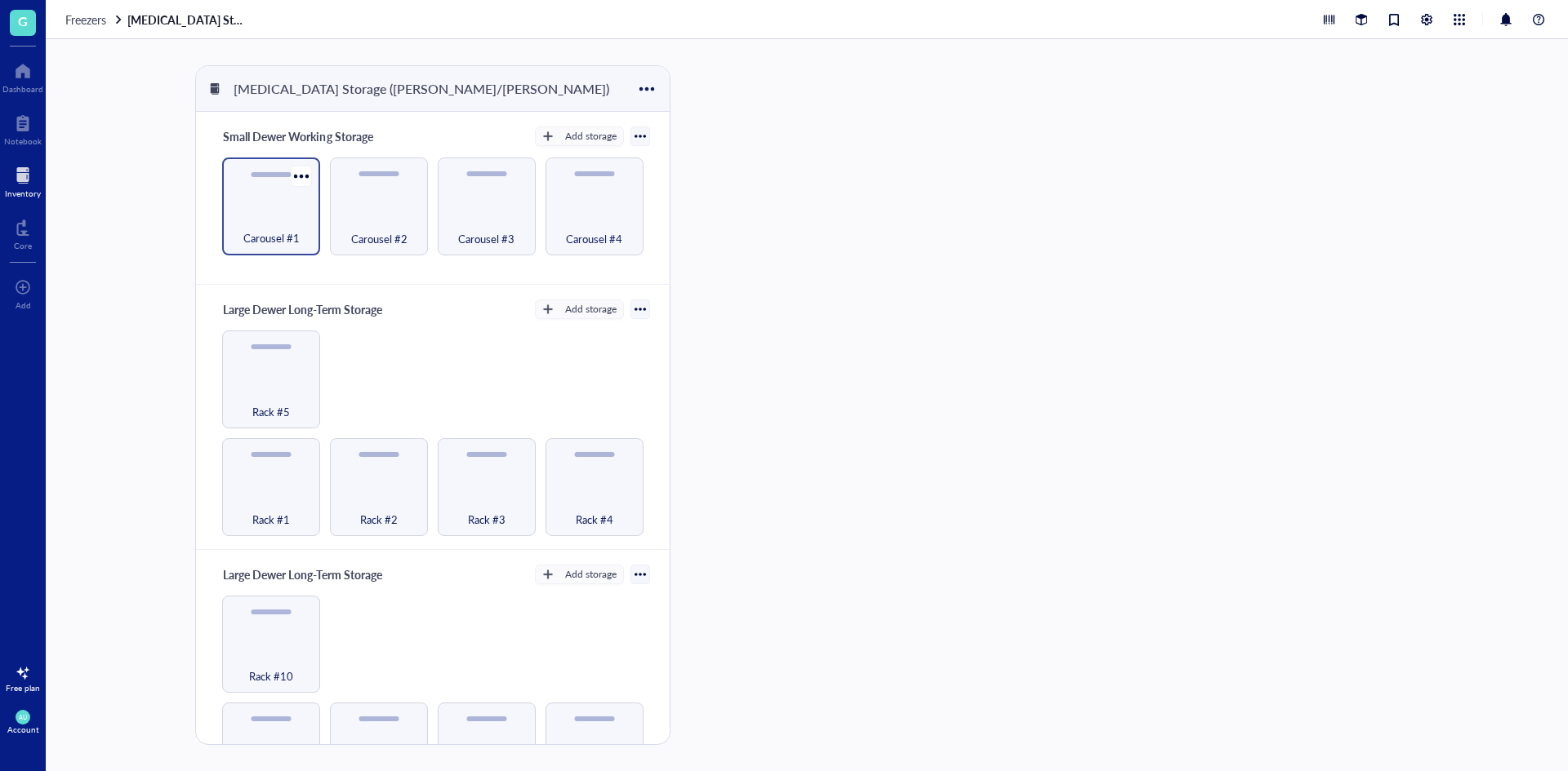
click at [303, 239] on div "Carousel #1" at bounding box center [271, 229] width 81 height 36
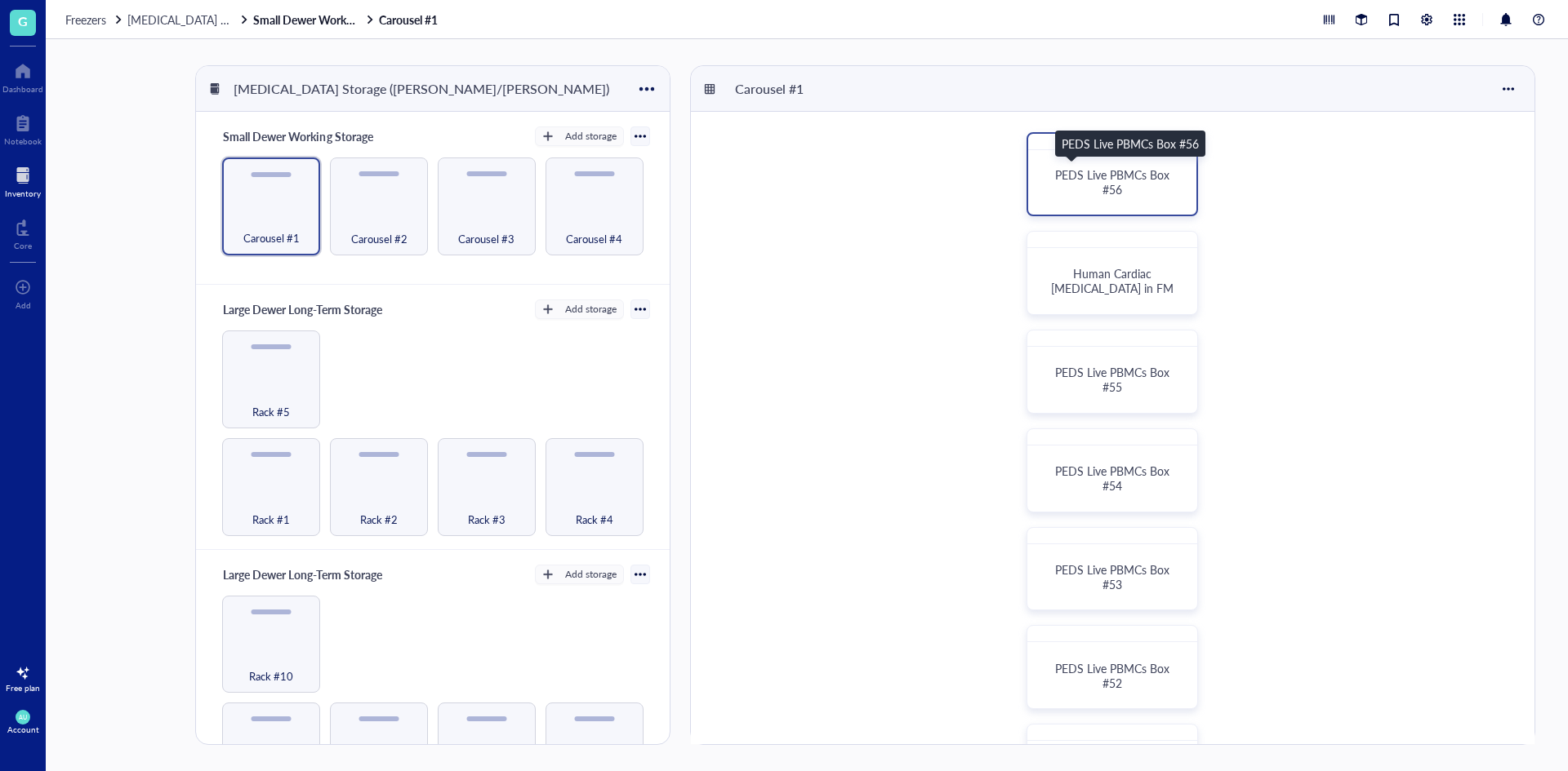
click at [1117, 183] on span "PEDS Live PBMCs Box #56" at bounding box center [1114, 181] width 117 height 31
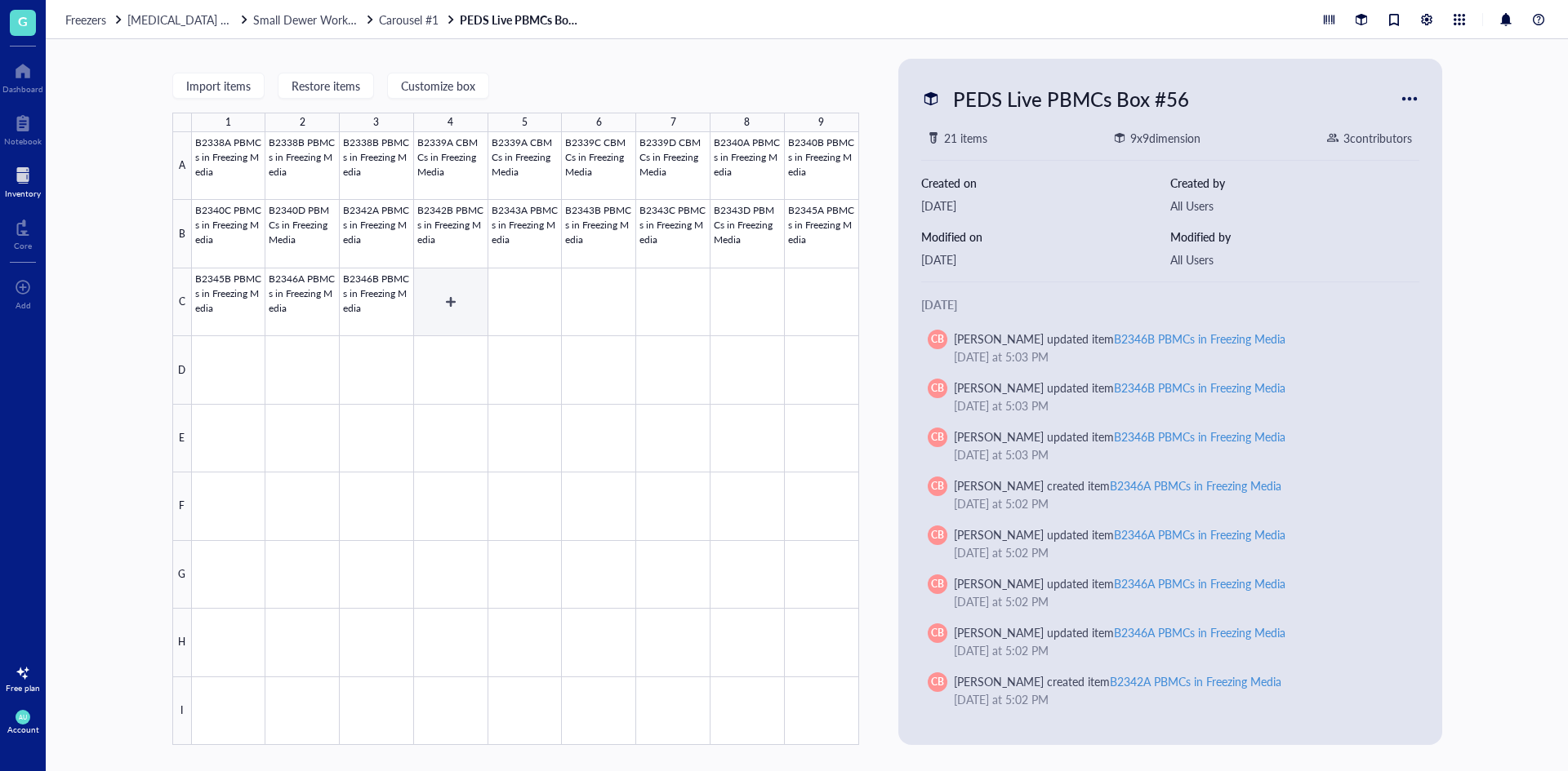
click at [472, 300] on div at bounding box center [525, 438] width 667 height 613
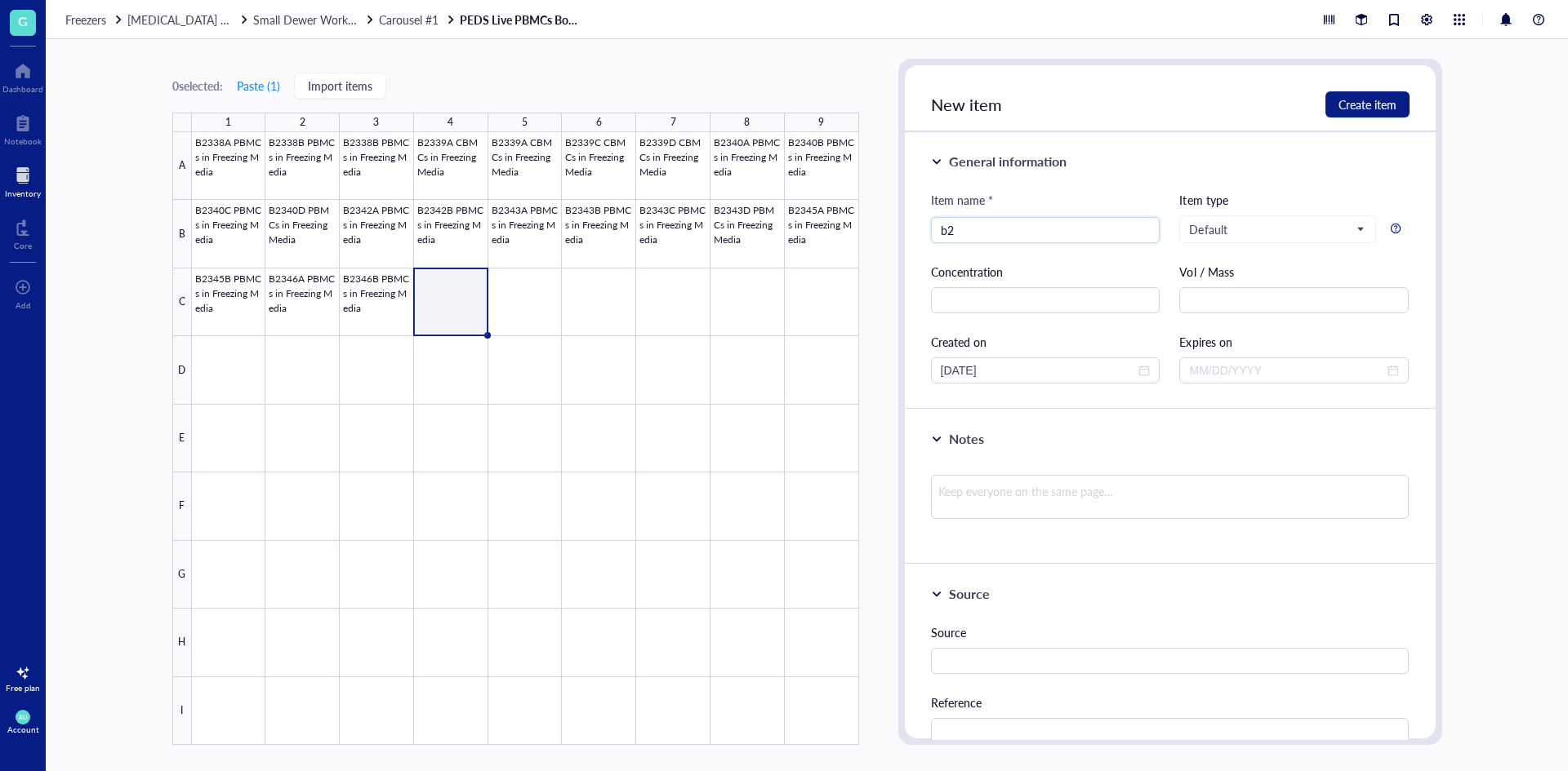
type input "b"
click at [972, 228] on input "B2347 PBMCs in Freezing Media" at bounding box center [1046, 229] width 210 height 24
type input "B2347 A PBMCs in Freezing Media"
click at [985, 301] on input "text" at bounding box center [1046, 300] width 229 height 26
type input "4.15E6"
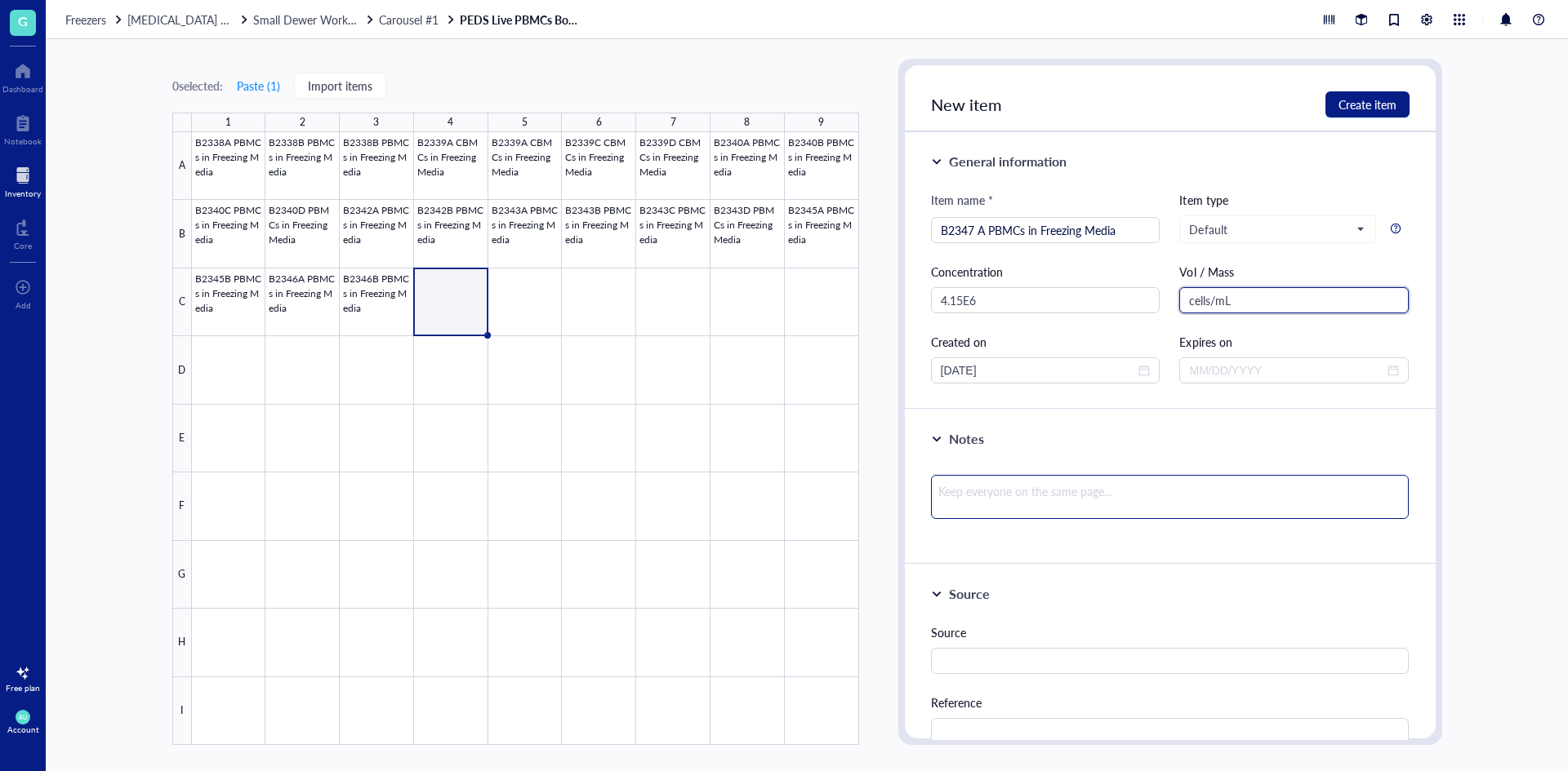
type input "cells/mL"
click at [1003, 488] on textarea at bounding box center [1171, 497] width 479 height 44
type textarea "9"
type textarea "99"
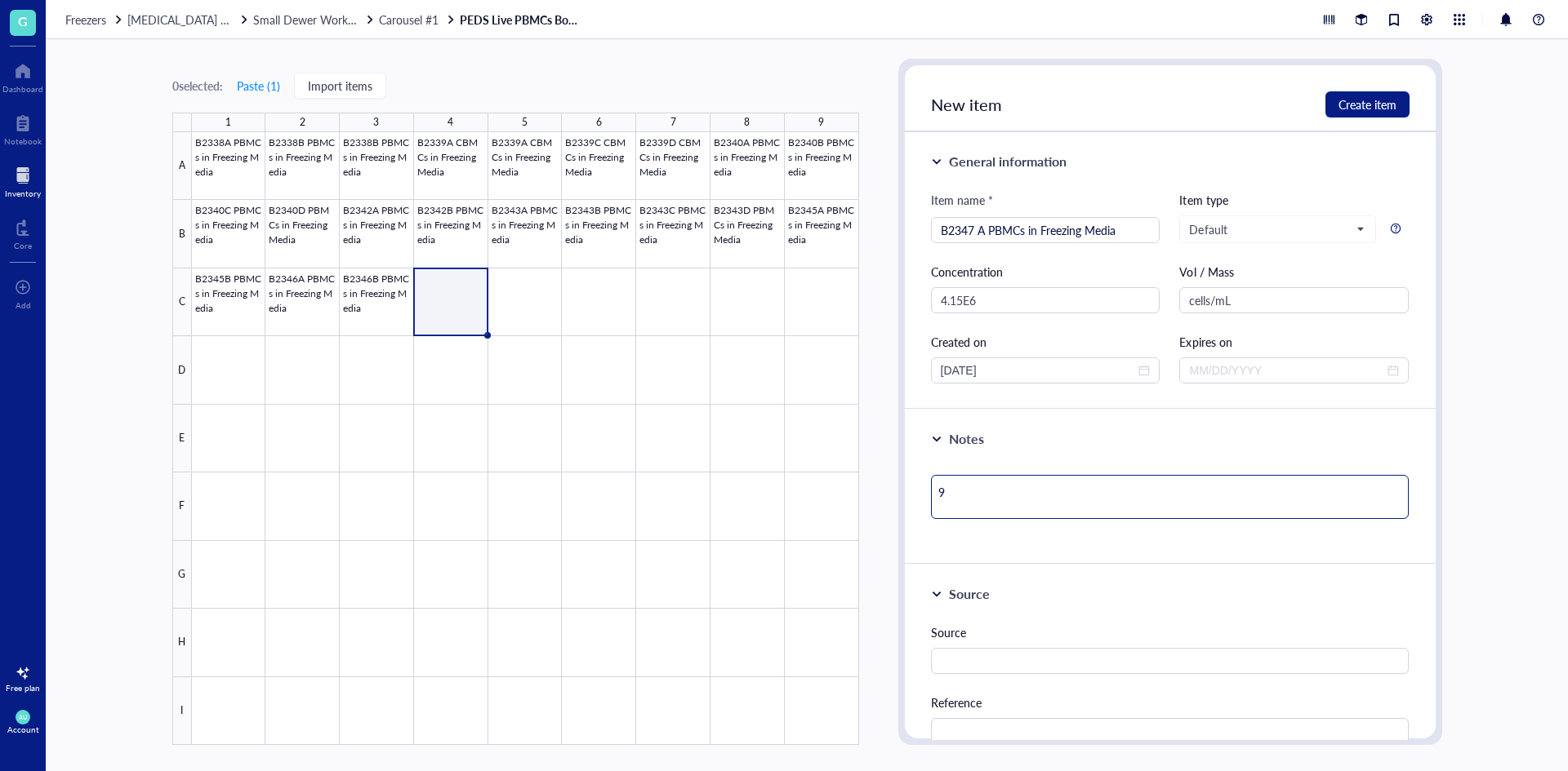
type textarea "99"
type textarea "99."
type textarea "99.9"
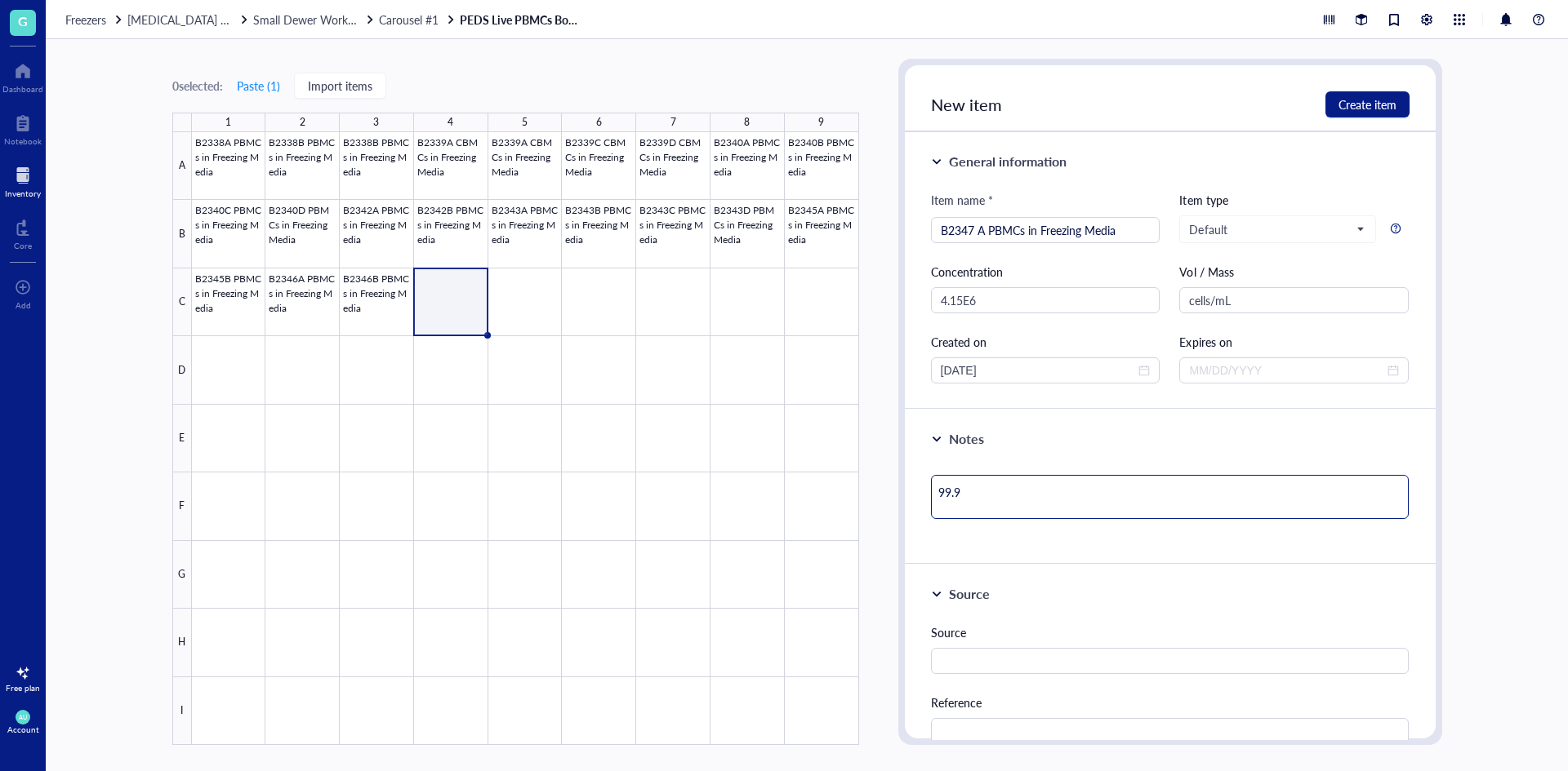
type textarea "99.9="
type textarea "99.9"
type textarea "99."
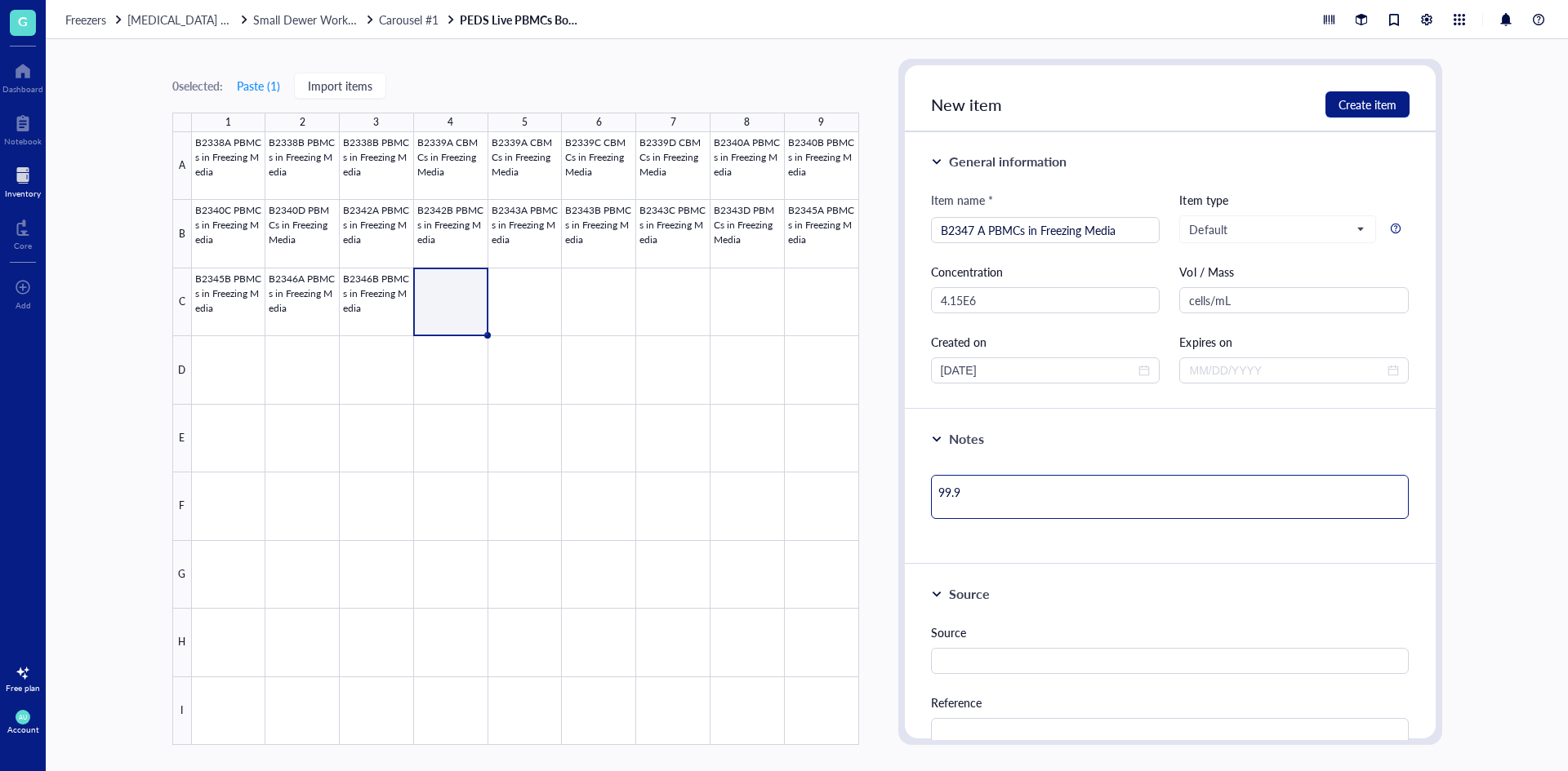
type textarea "99."
type textarea "99.0"
type textarea "99.0%"
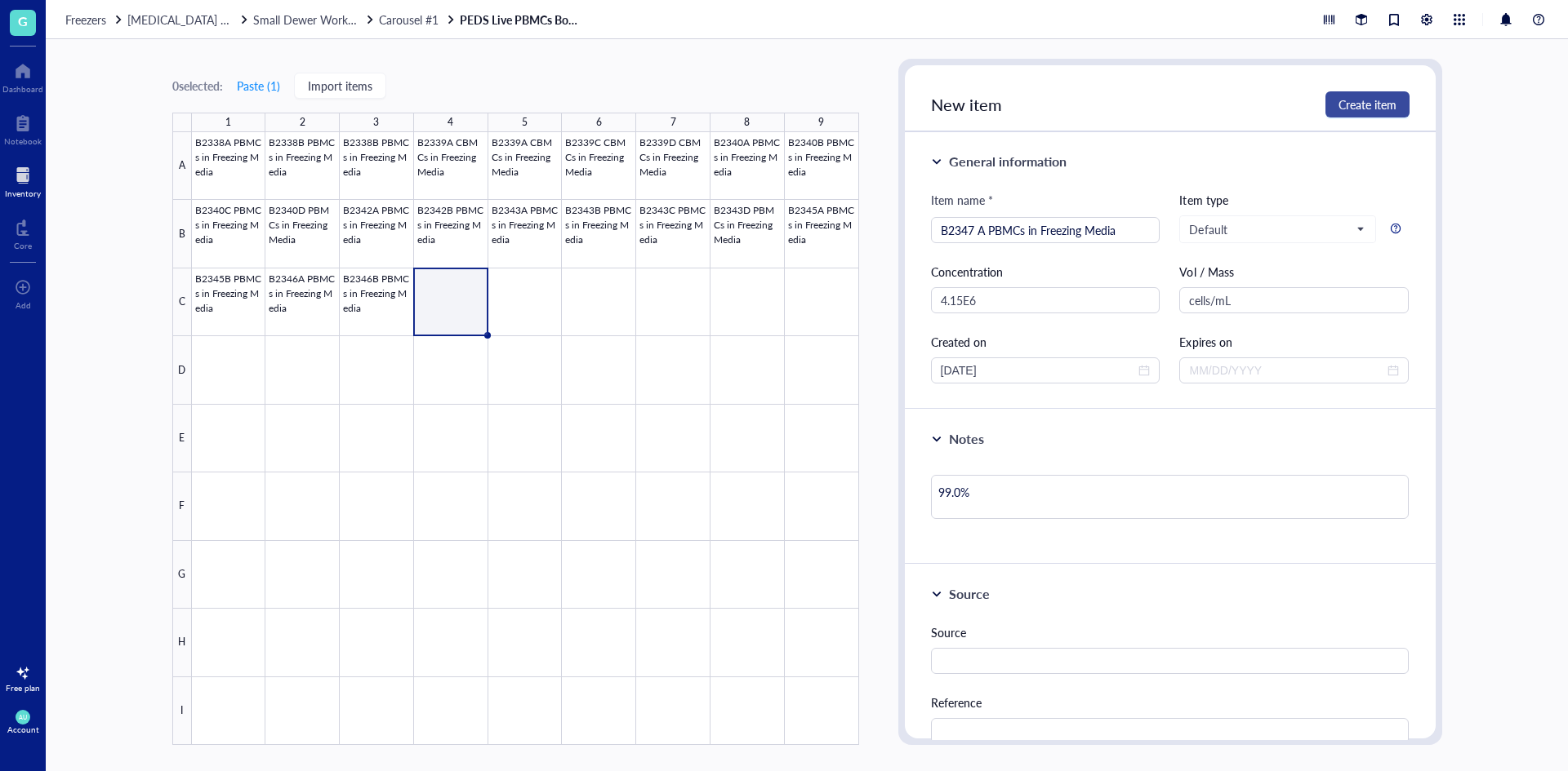
click at [1339, 110] on span "Create item" at bounding box center [1367, 105] width 58 height 13
type textarea "Keep everyone on the same page…"
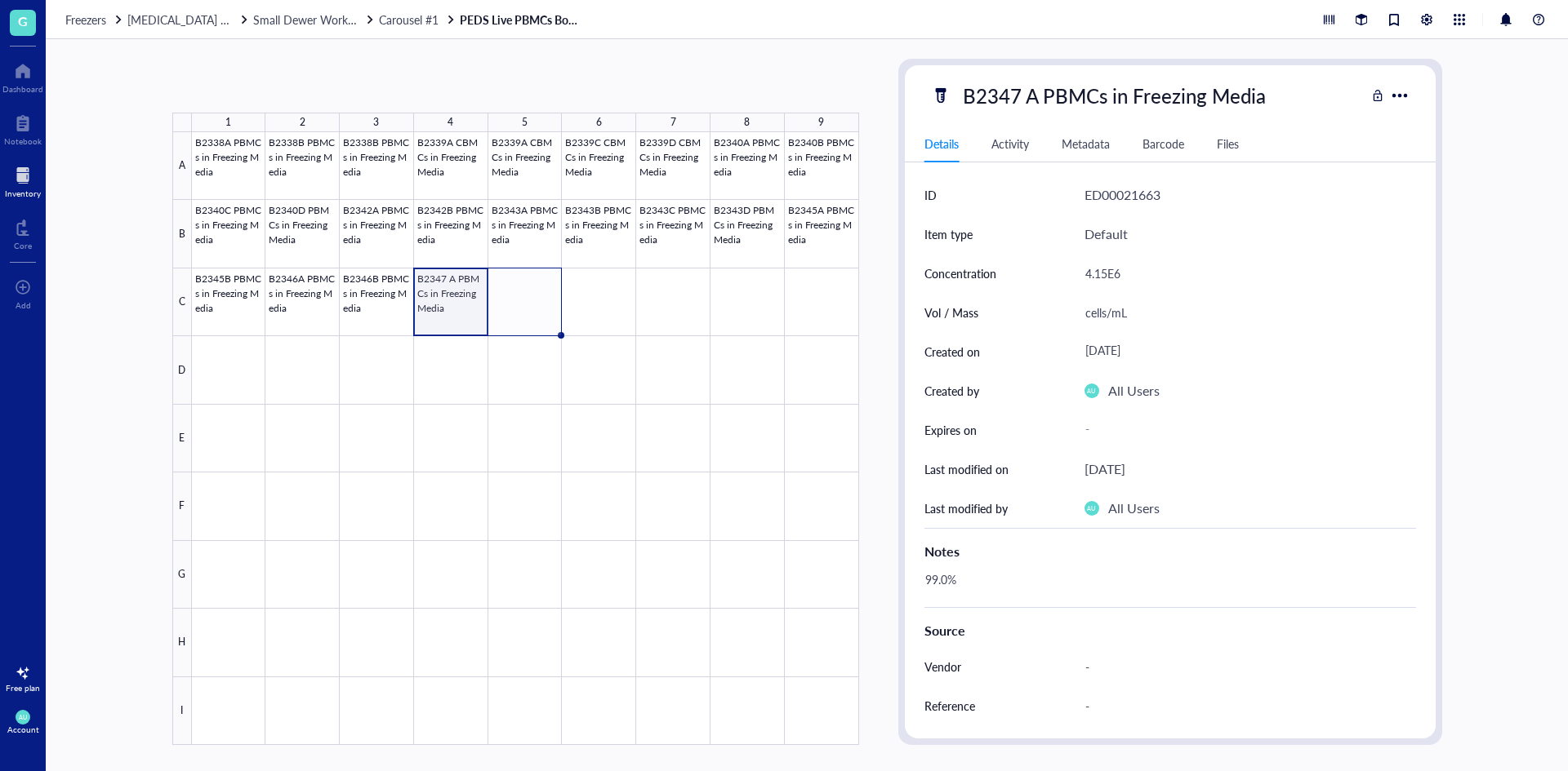
drag, startPoint x: 488, startPoint y: 335, endPoint x: 537, endPoint y: 333, distance: 49.0
click at [0, 0] on div "B2338A PBMCs in Freezing Media B2338B PBMCs in Freezing Media B2338B PBMCs in F…" at bounding box center [0, 0] width 0 height 0
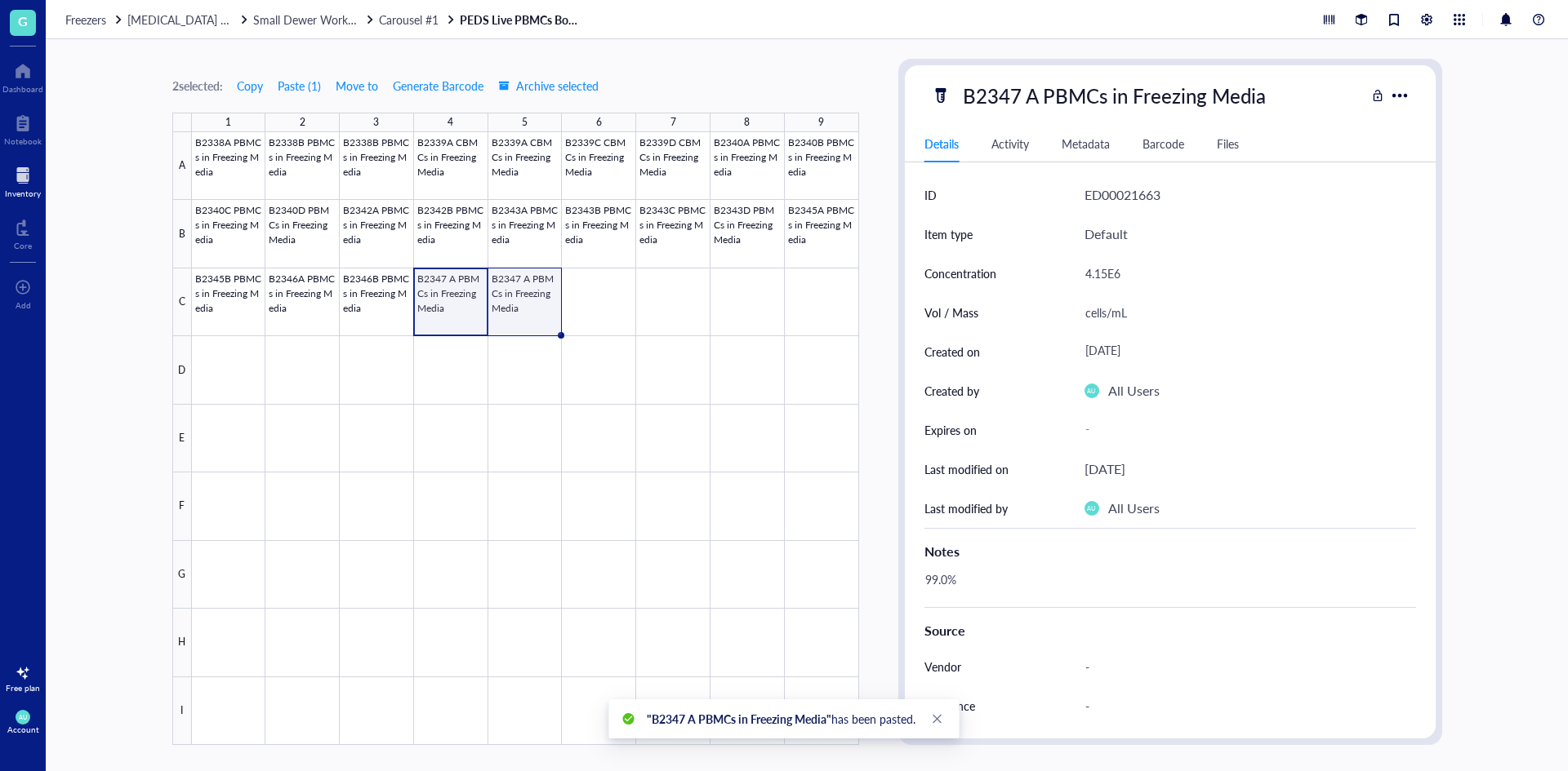
click at [499, 300] on div at bounding box center [525, 438] width 667 height 613
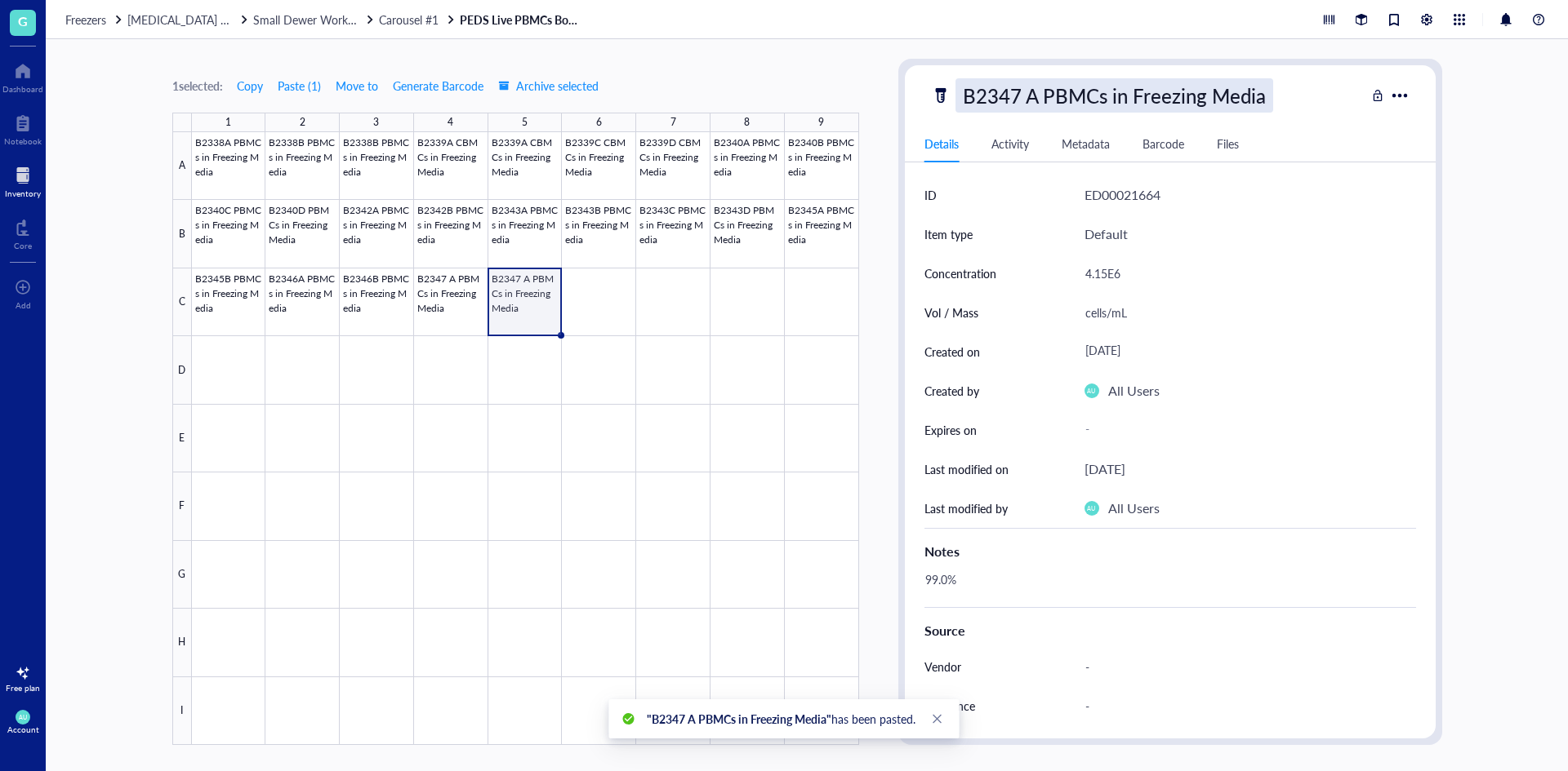
click at [1026, 92] on div "B2347 A PBMCs in Freezing Media" at bounding box center [1115, 96] width 318 height 34
click at [1036, 97] on input "B2347 A PBMCs in Freezing Media" at bounding box center [1145, 96] width 378 height 33
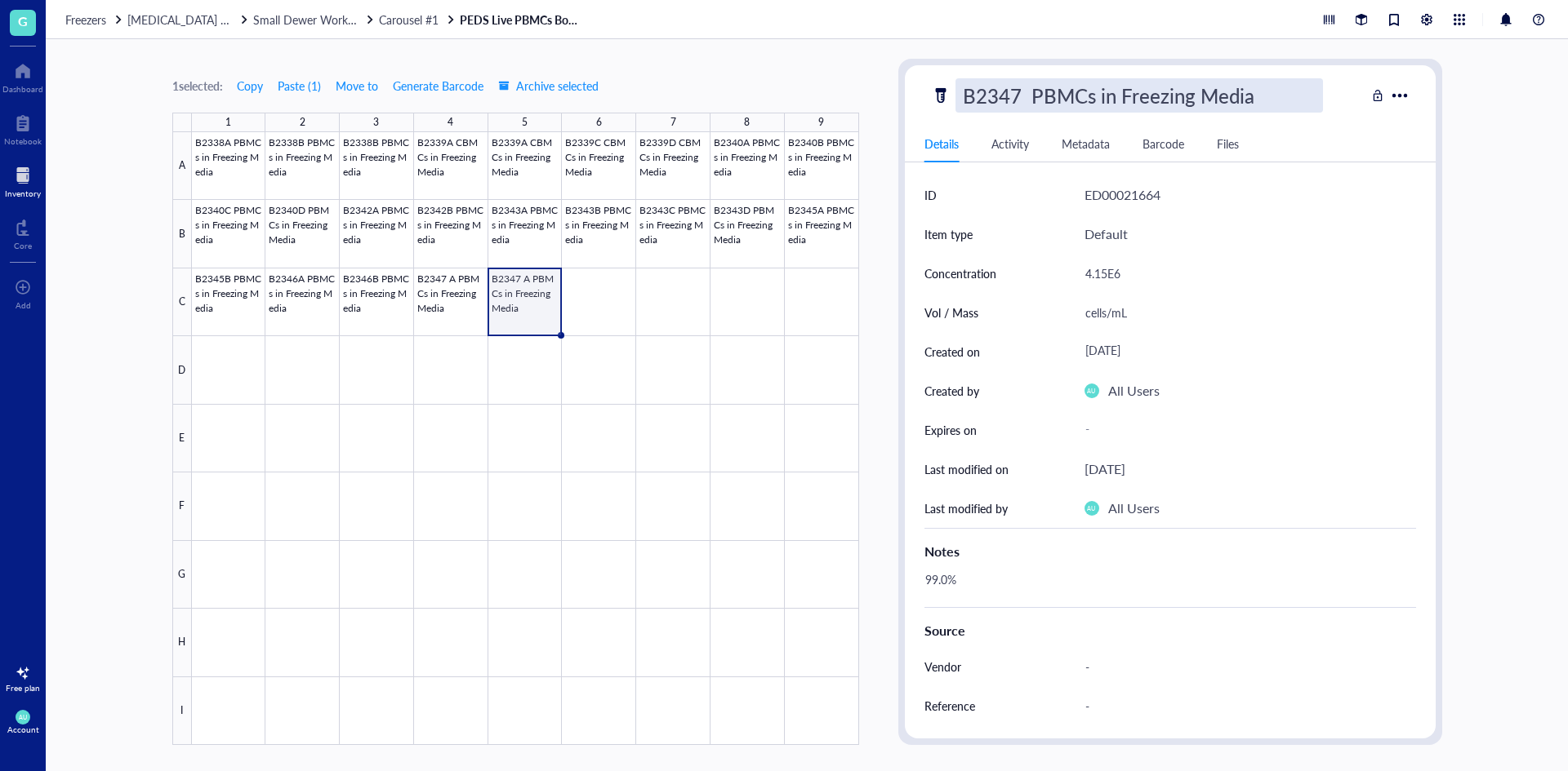
type input "B2347 B PBMCs in Freezing Media"
click at [1125, 283] on div "4.15E6" at bounding box center [1244, 274] width 331 height 34
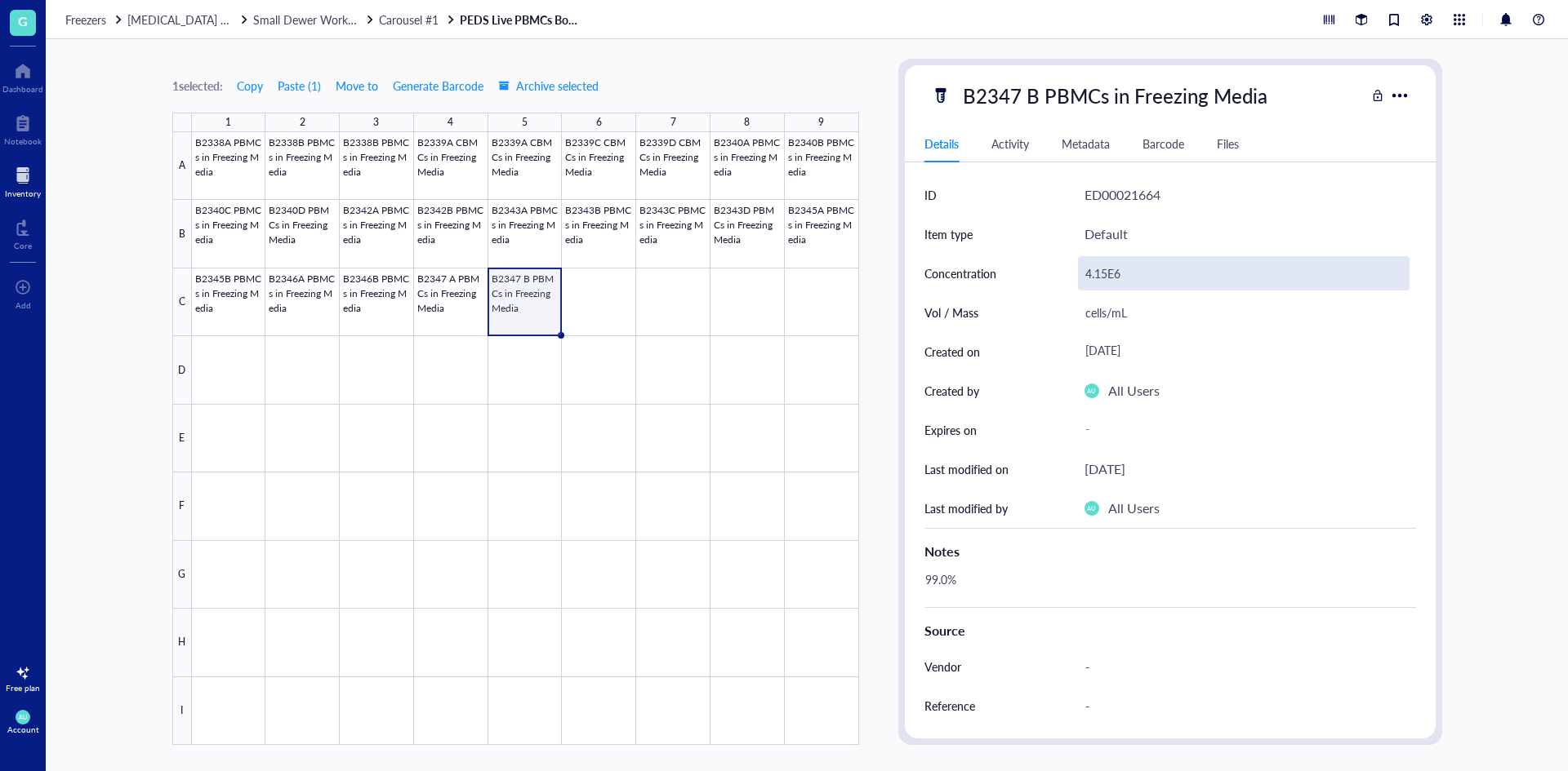
click at [1106, 272] on div "4.15E6" at bounding box center [1244, 274] width 331 height 34
drag, startPoint x: 1106, startPoint y: 272, endPoint x: 1085, endPoint y: 267, distance: 21.6
click at [1085, 267] on input "4.15E6" at bounding box center [1243, 274] width 330 height 33
type input "3.51E6"
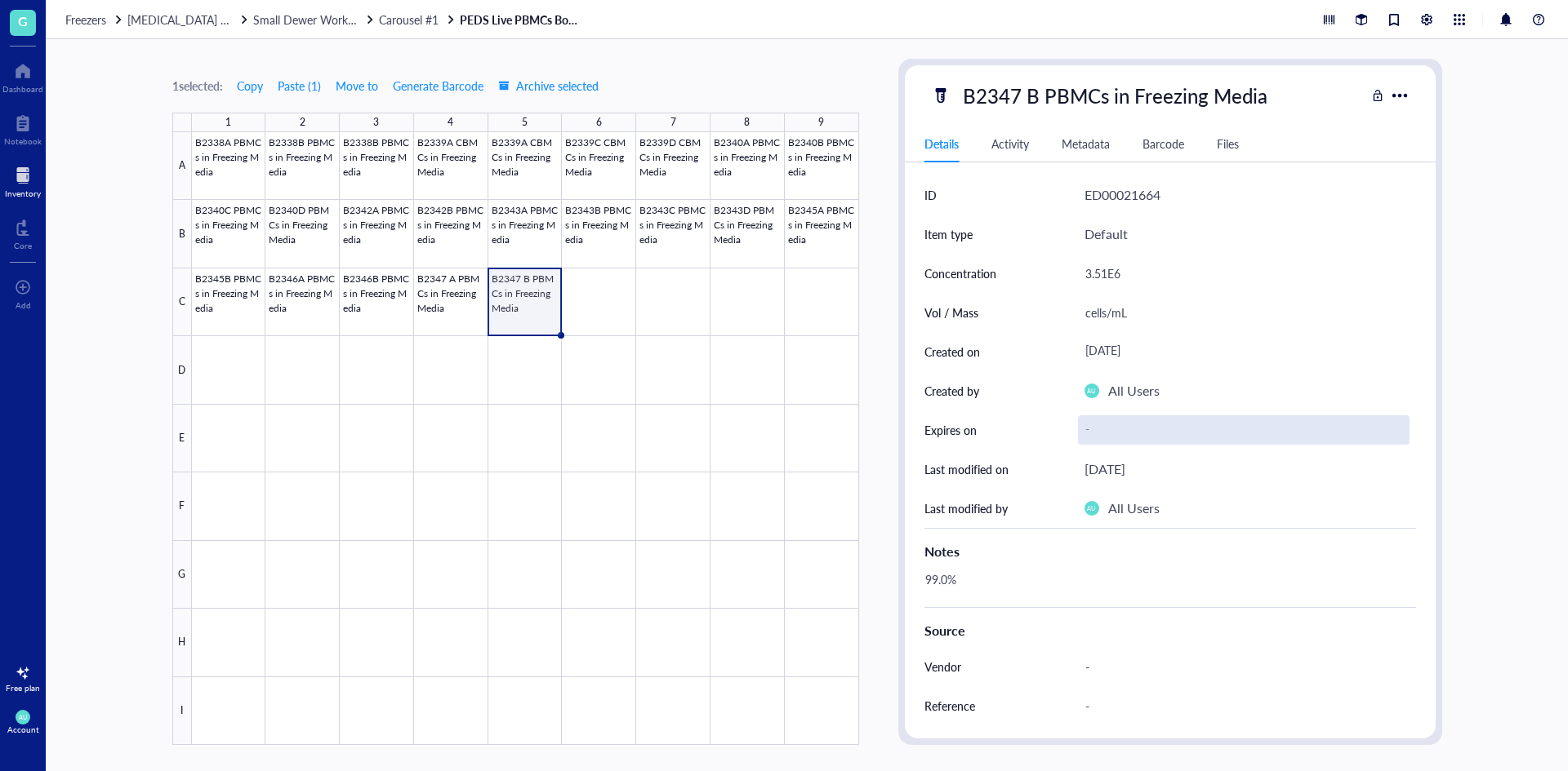
click at [1129, 421] on div "-" at bounding box center [1244, 430] width 331 height 30
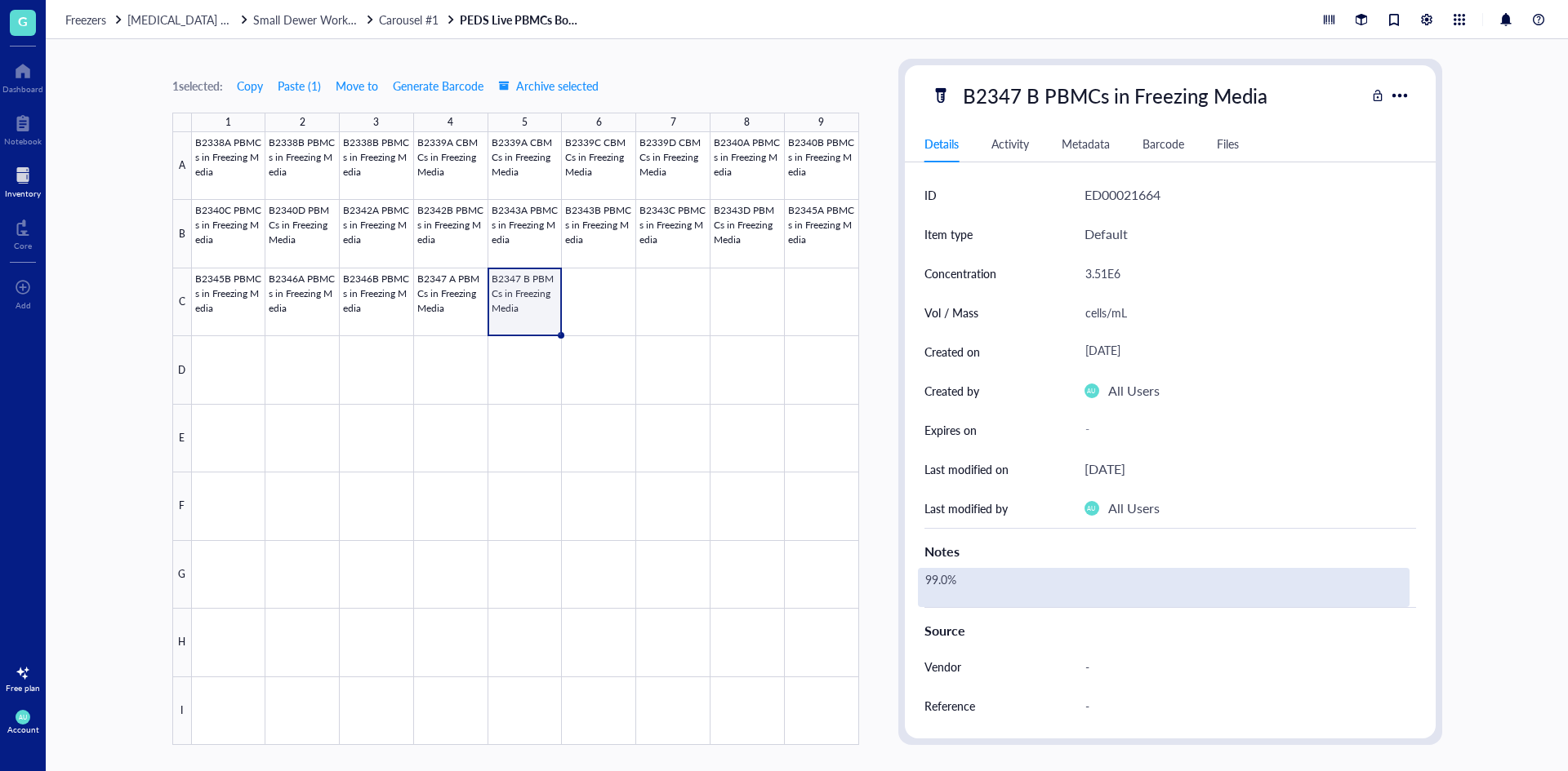
click at [1006, 580] on div "99.0%" at bounding box center [1163, 587] width 491 height 39
drag, startPoint x: 946, startPoint y: 584, endPoint x: 919, endPoint y: 581, distance: 27.2
click at [919, 581] on textarea "99.0%" at bounding box center [980, 588] width 124 height 36
type textarea "98.2%"
